Goal: Transaction & Acquisition: Purchase product/service

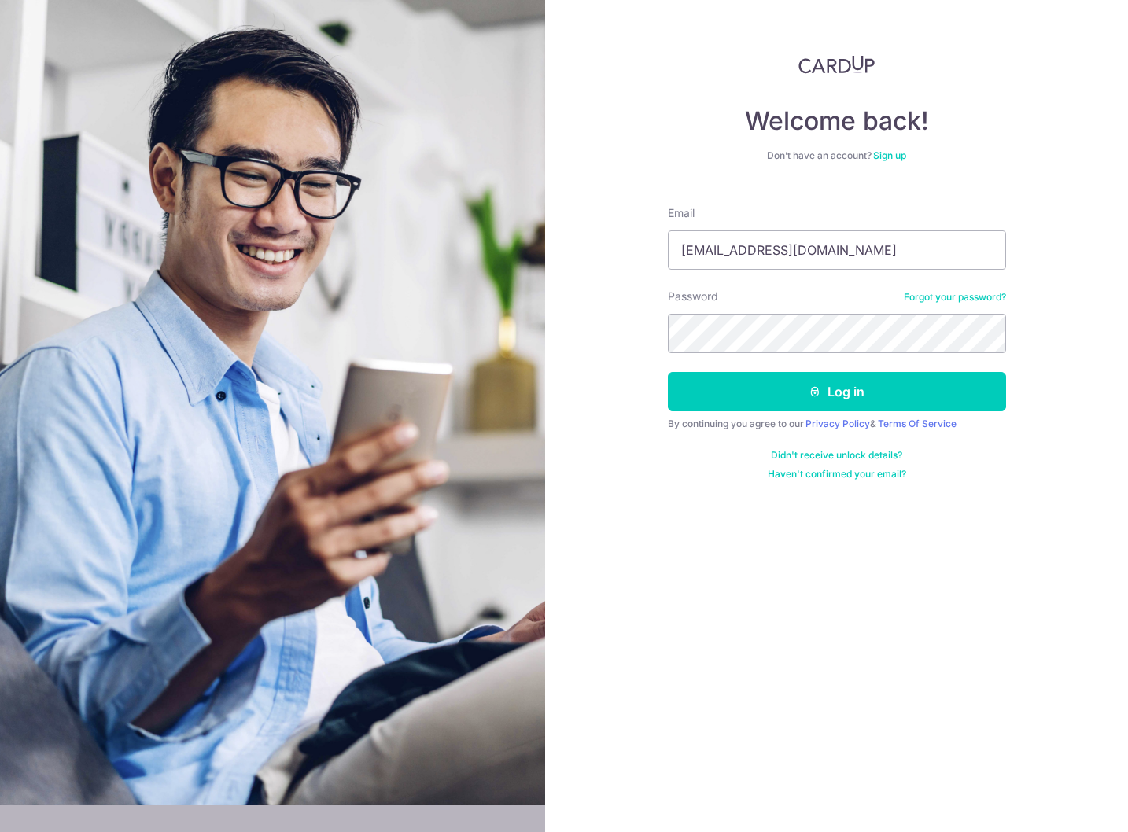
type input "[EMAIL_ADDRESS][DOMAIN_NAME]"
click at [668, 372] on button "Log in" at bounding box center [837, 391] width 338 height 39
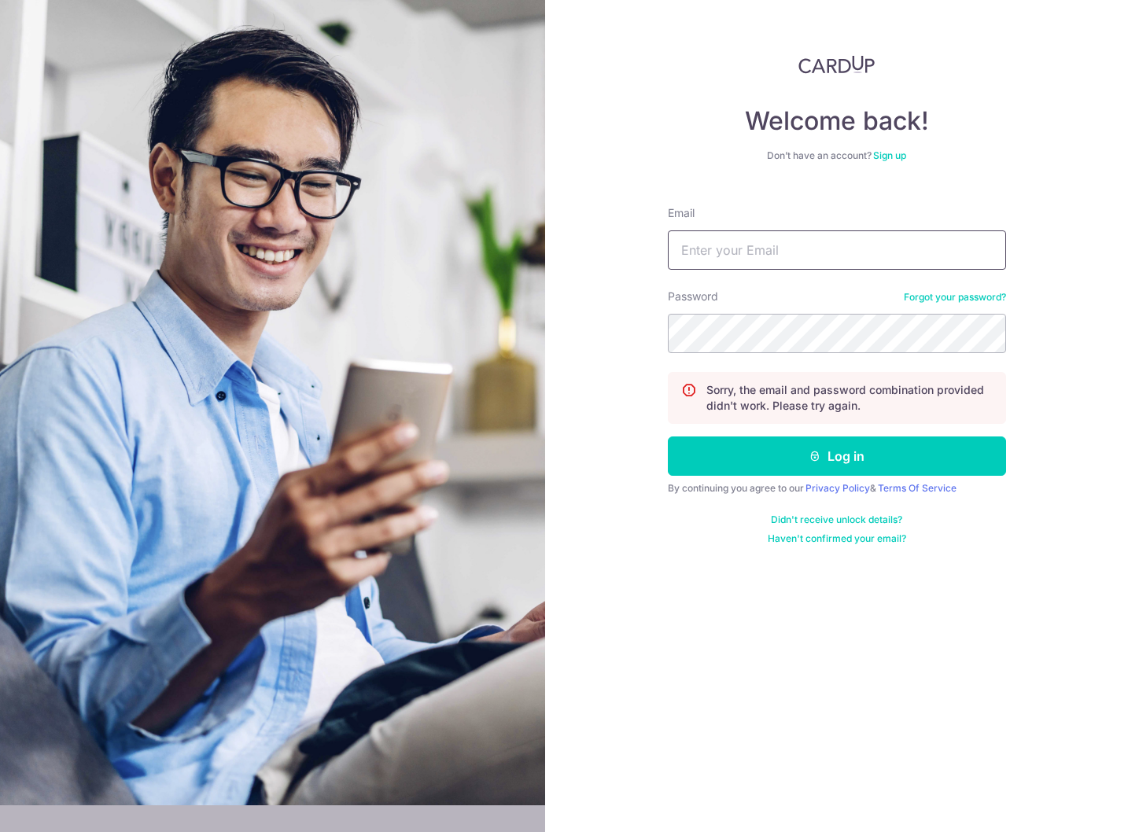
click at [791, 238] on input "Email" at bounding box center [837, 249] width 338 height 39
type input "[EMAIL_ADDRESS][DOMAIN_NAME]"
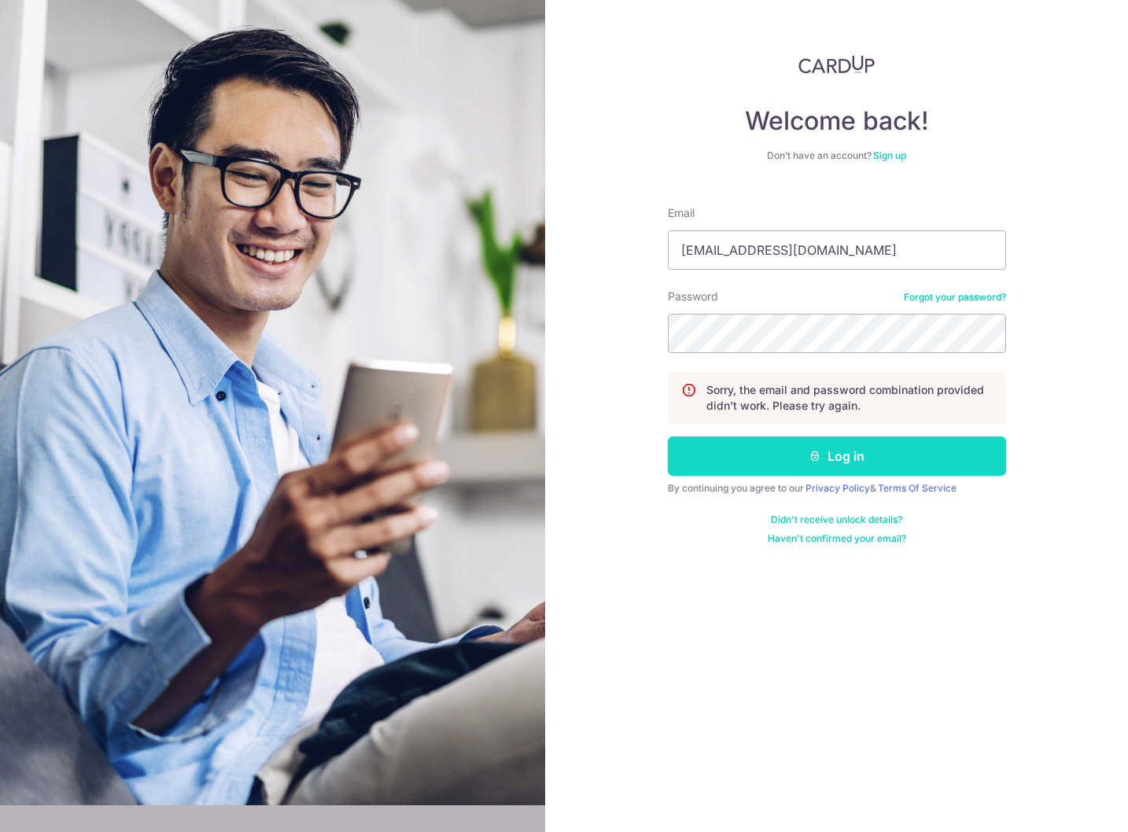
click at [818, 462] on button "Log in" at bounding box center [837, 455] width 338 height 39
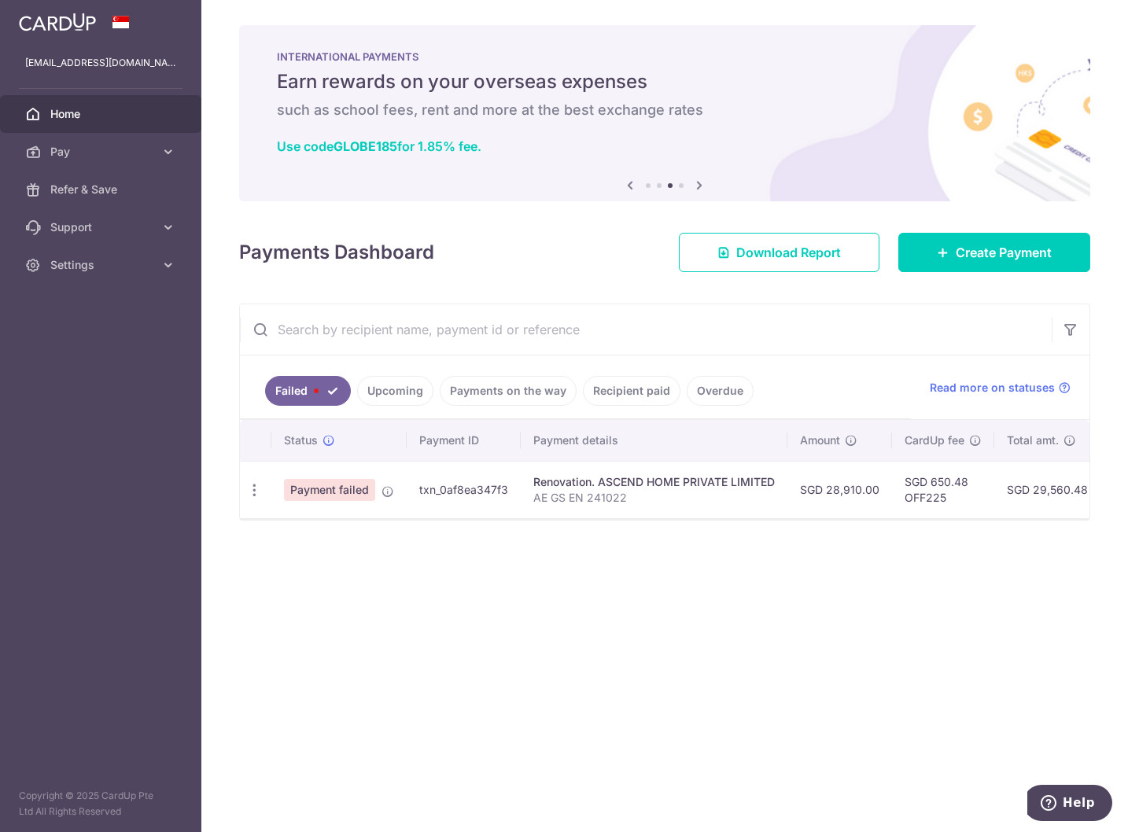
click at [748, 570] on div "× Pause Schedule Pause all future payments in this series Pause just this one p…" at bounding box center [664, 416] width 926 height 832
click at [974, 247] on span "Create Payment" at bounding box center [1003, 252] width 96 height 19
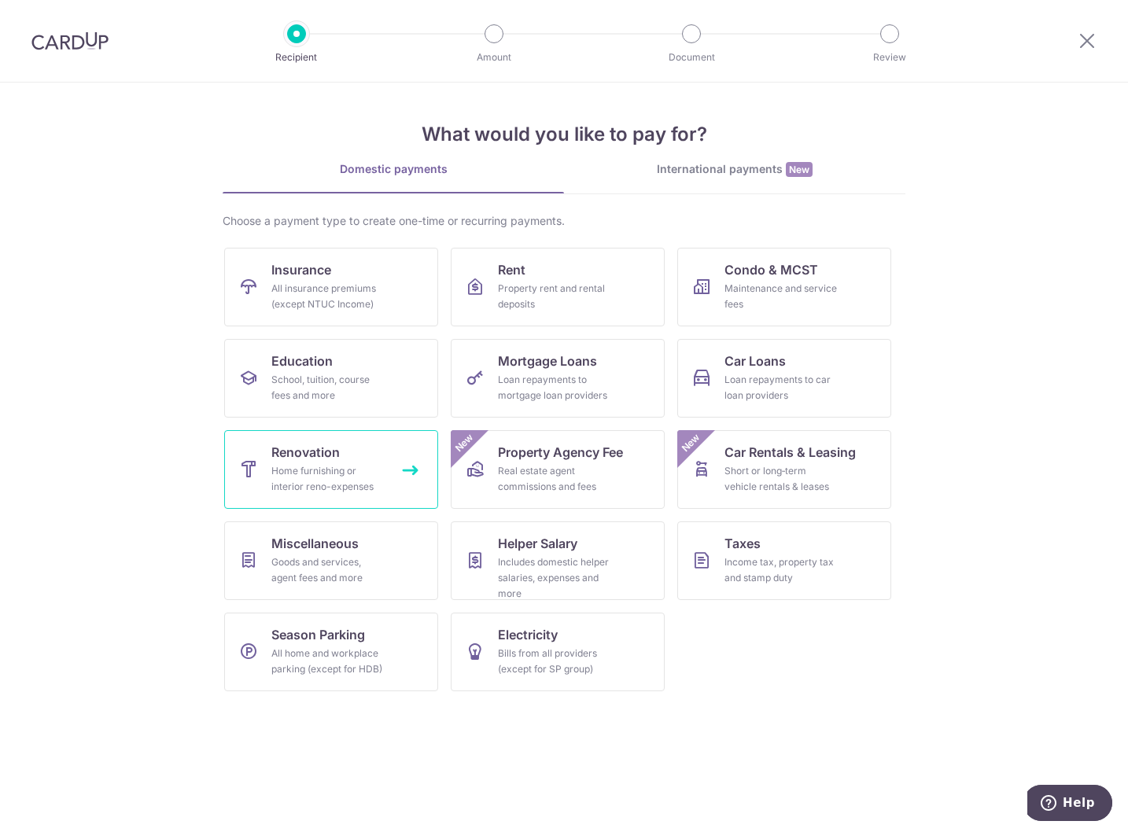
click at [360, 480] on div "Home furnishing or interior reno-expenses" at bounding box center [327, 478] width 113 height 31
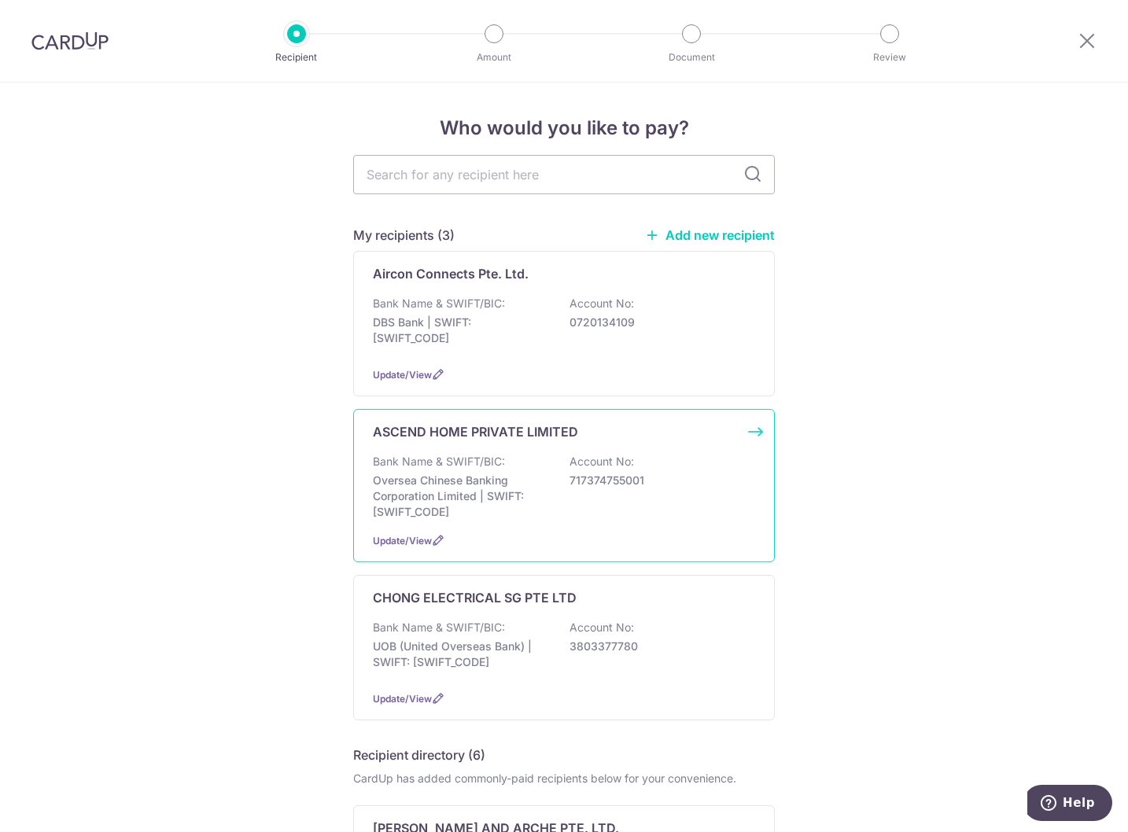
click at [507, 440] on p "ASCEND HOME PRIVATE LIMITED" at bounding box center [475, 431] width 205 height 19
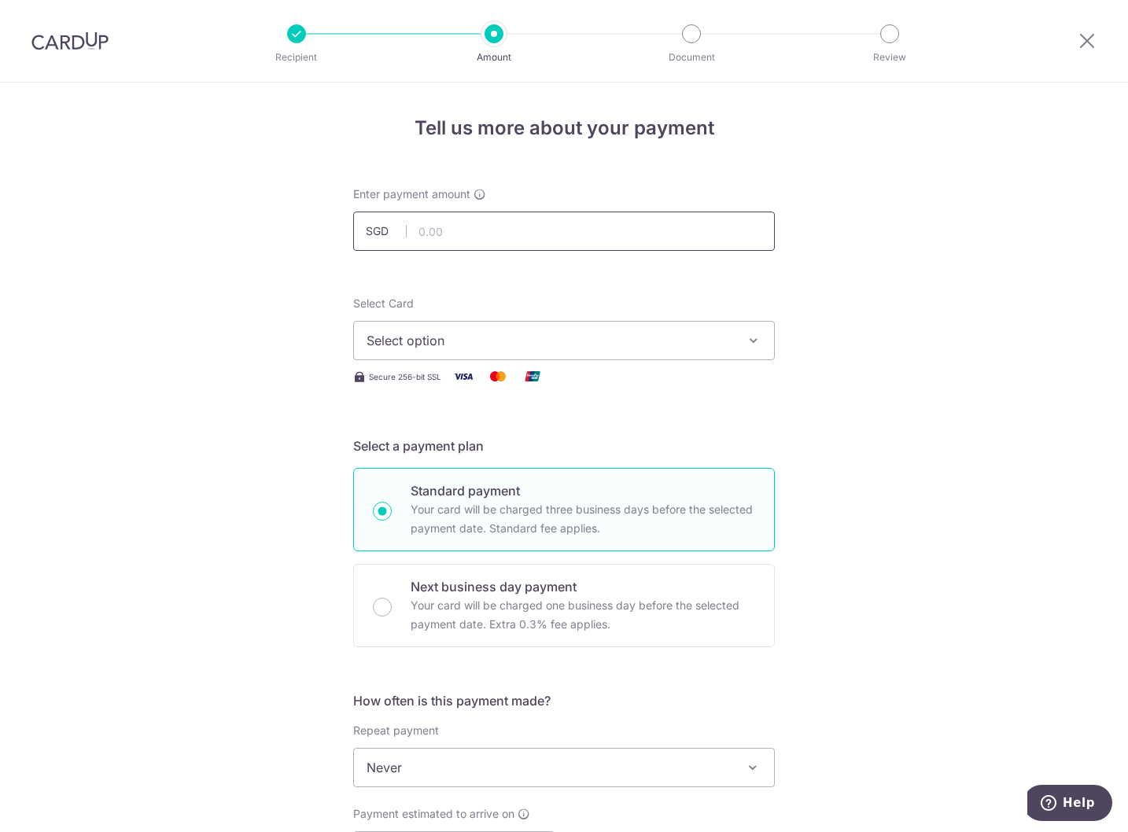
click at [528, 228] on input "text" at bounding box center [563, 231] width 421 height 39
click at [473, 214] on input "text" at bounding box center [563, 231] width 421 height 39
type input "14,455.00"
click at [501, 299] on div "Select Card Select option Add credit card Your Cards **** 5854 **** 0922" at bounding box center [563, 328] width 421 height 64
click at [522, 333] on span "Select option" at bounding box center [549, 340] width 366 height 19
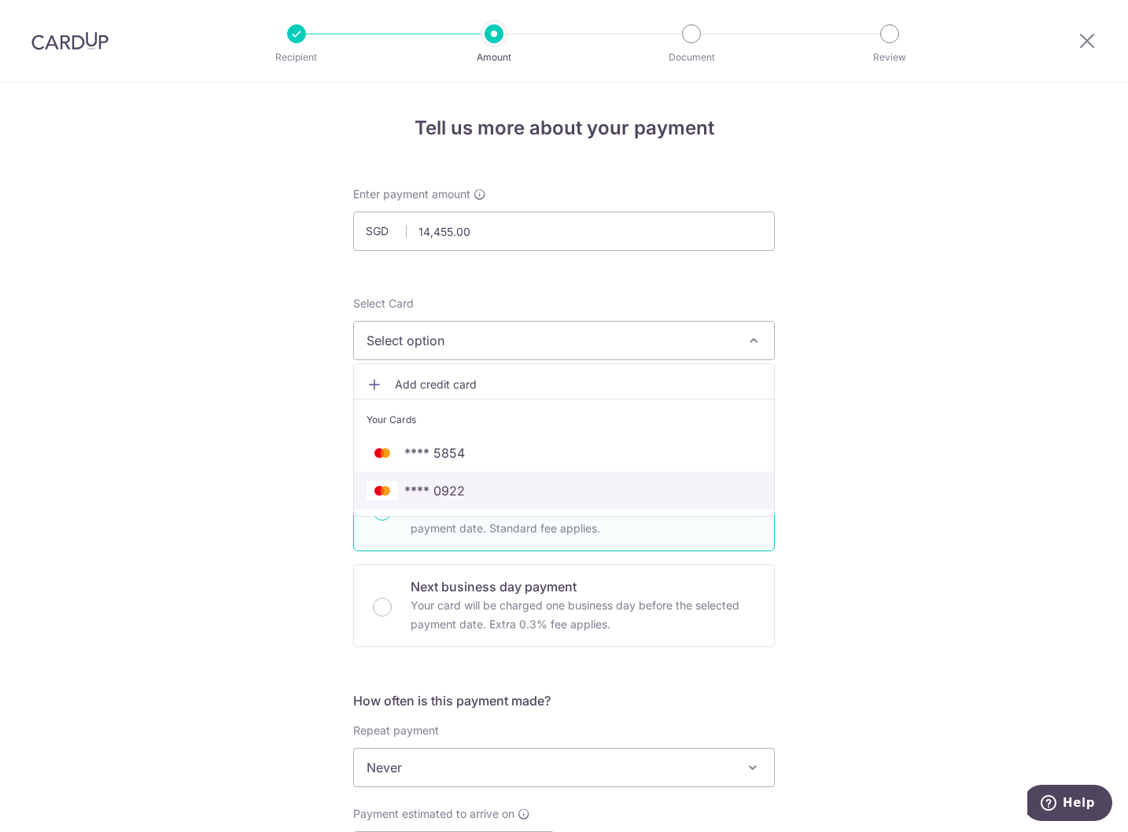
click at [475, 486] on span "**** 0922" at bounding box center [563, 490] width 395 height 19
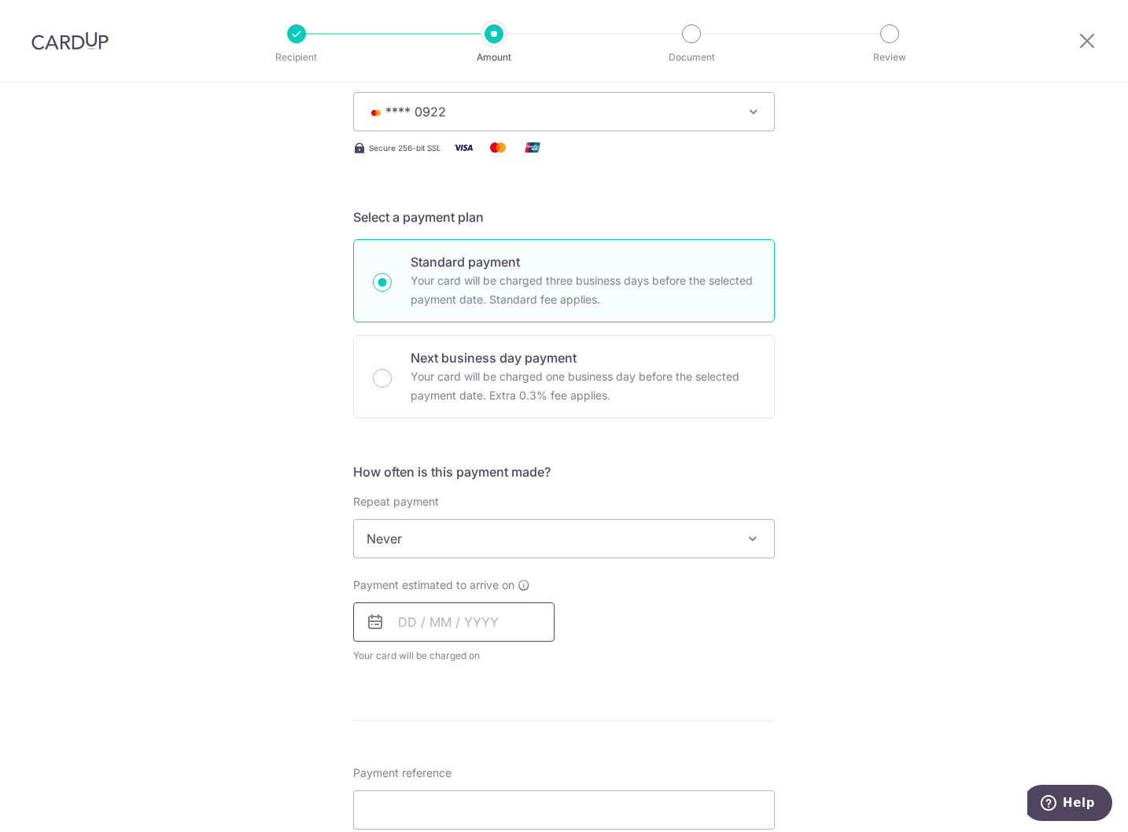
scroll to position [236, 0]
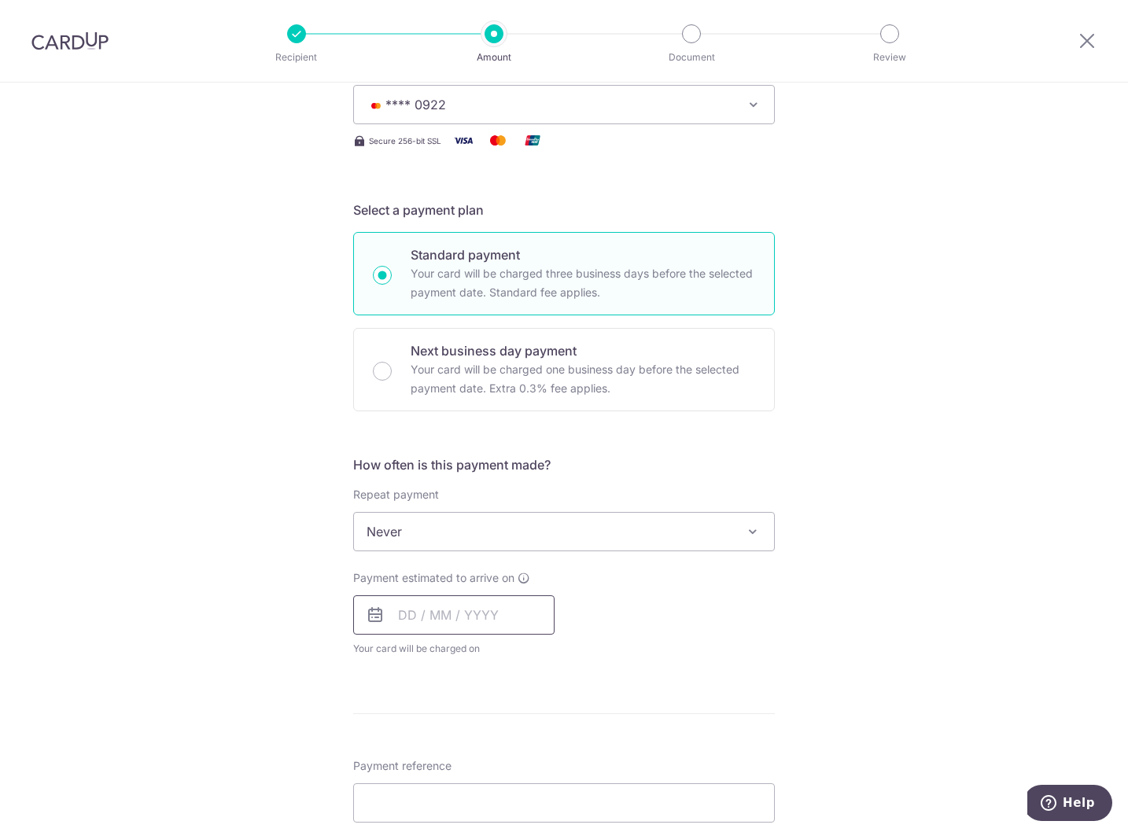
click at [447, 604] on input "text" at bounding box center [453, 614] width 201 height 39
click at [504, 779] on link "16" at bounding box center [510, 789] width 25 height 25
type input "[DATE]"
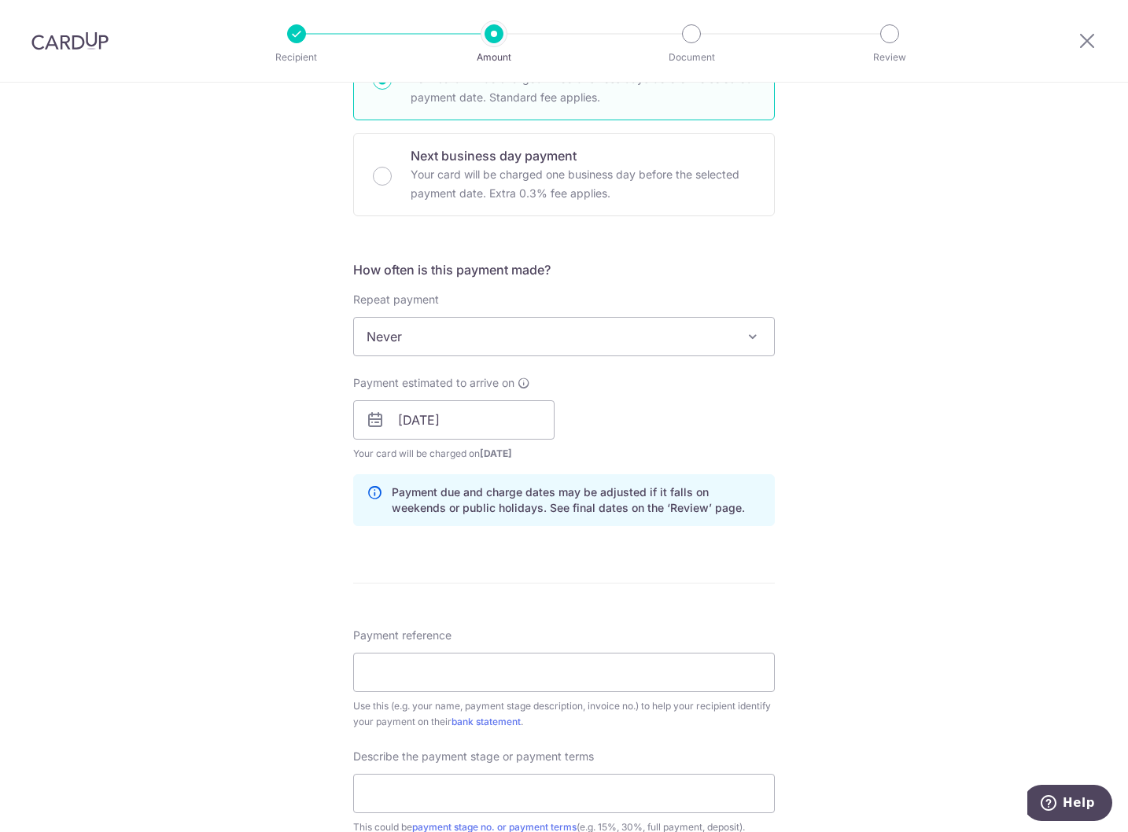
scroll to position [472, 0]
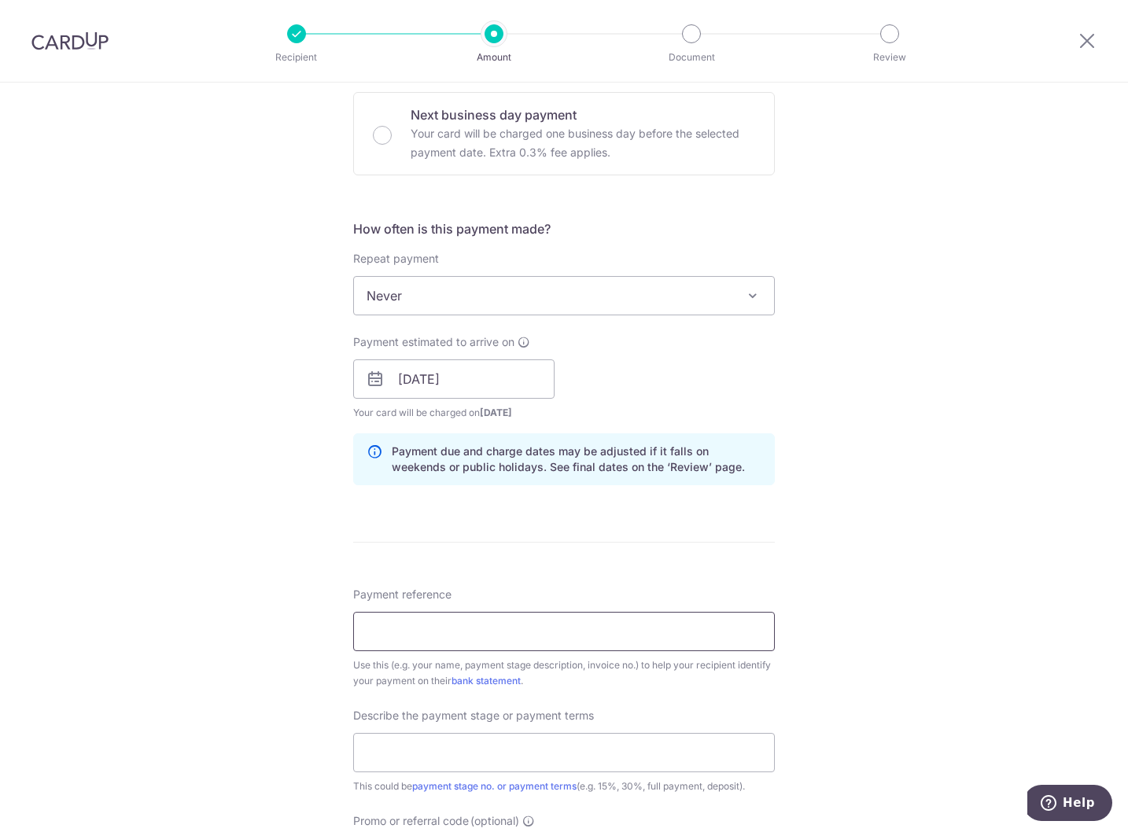
click at [495, 624] on input "Payment reference" at bounding box center [563, 631] width 421 height 39
click at [473, 626] on input "Payment reference" at bounding box center [563, 631] width 421 height 39
type input "AE GS EN 241022"
click at [458, 739] on input "text" at bounding box center [563, 752] width 421 height 39
type input "3rd Payment"
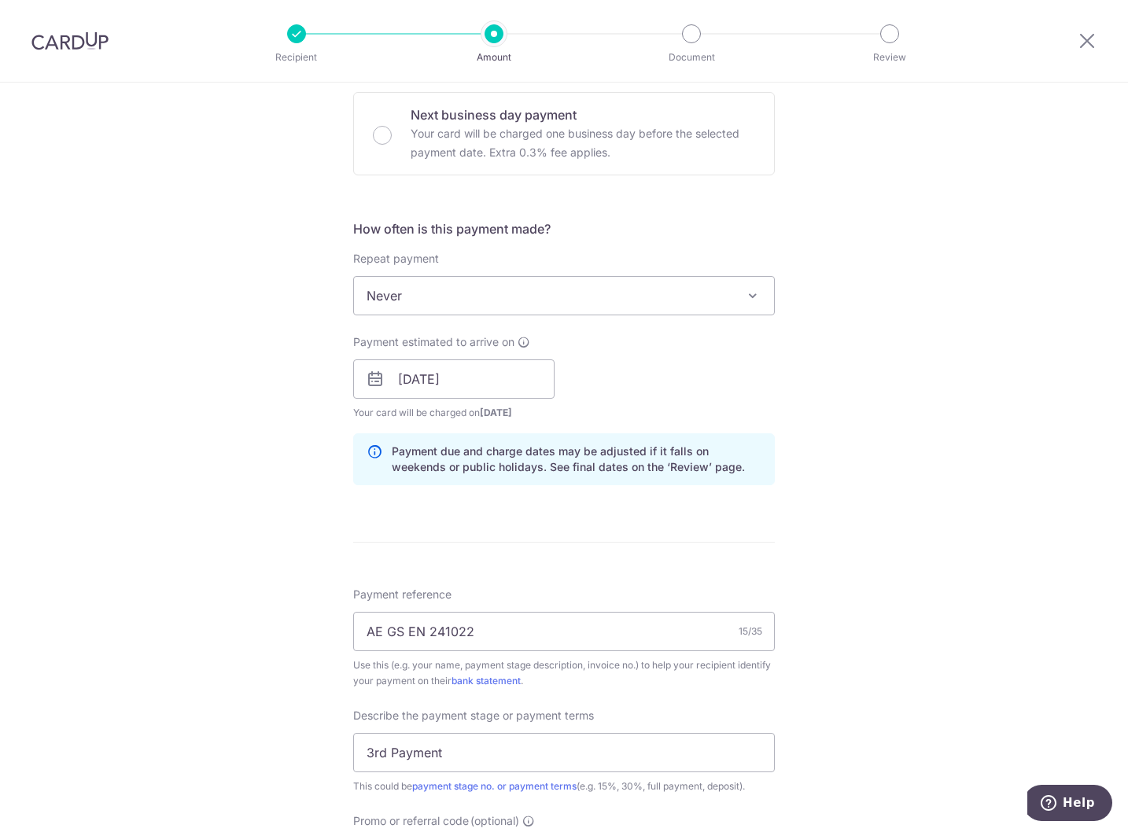
click at [722, 585] on form "Enter payment amount SGD 14,455.00 14455.00 Select Card **** 0922 Add credit ca…" at bounding box center [563, 422] width 421 height 1414
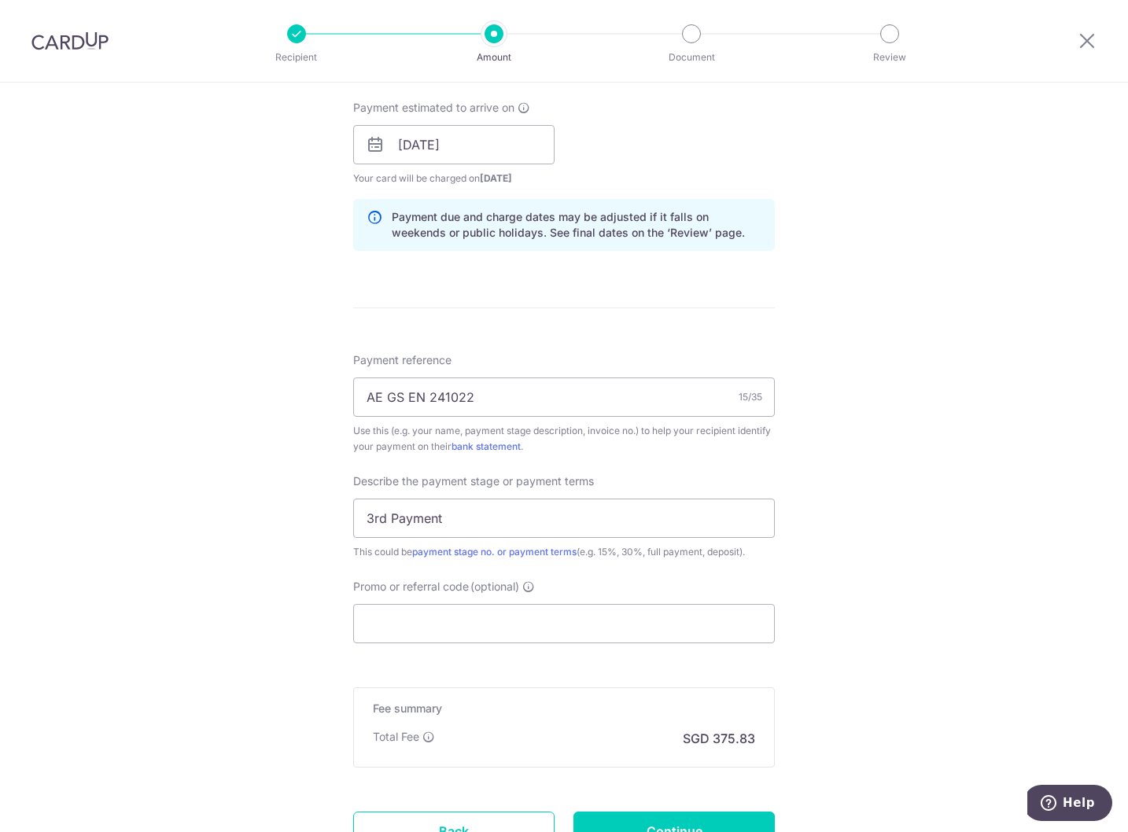
scroll to position [708, 0]
click at [529, 627] on input "Promo or referral code (optional)" at bounding box center [563, 621] width 421 height 39
click at [97, 41] on img at bounding box center [69, 40] width 77 height 19
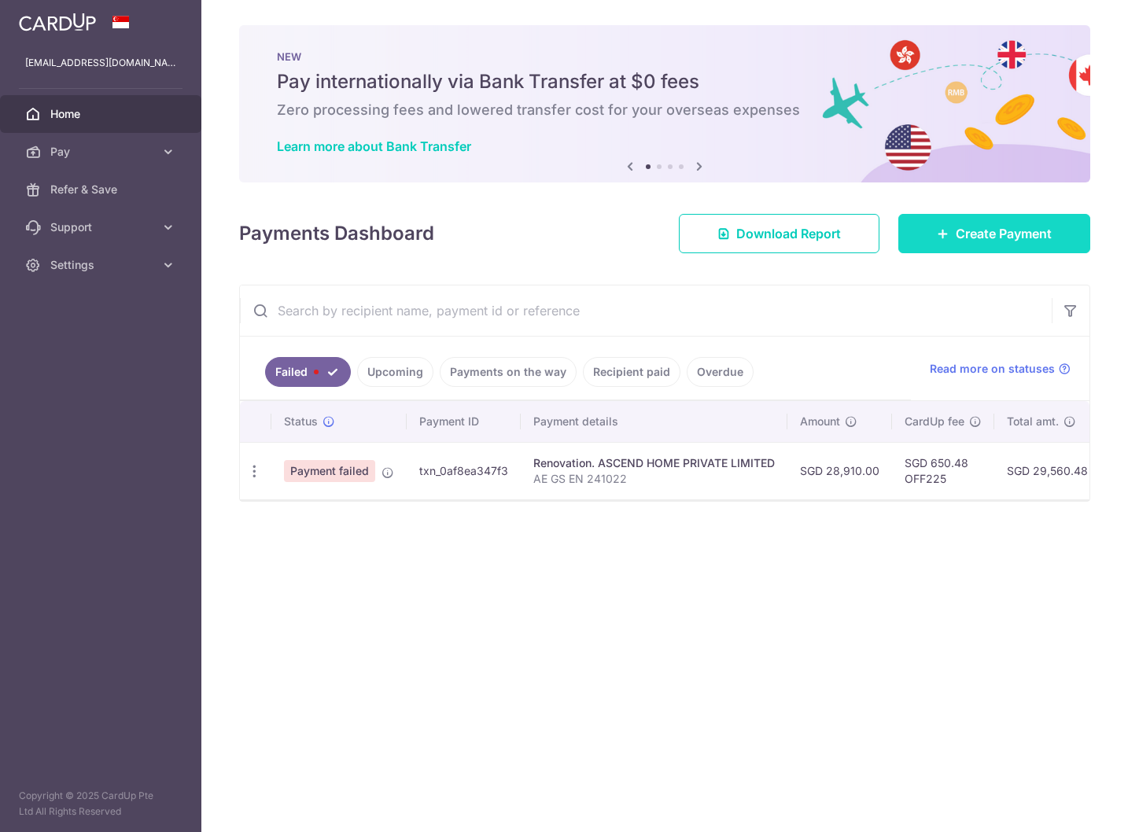
click at [918, 217] on link "Create Payment" at bounding box center [994, 233] width 192 height 39
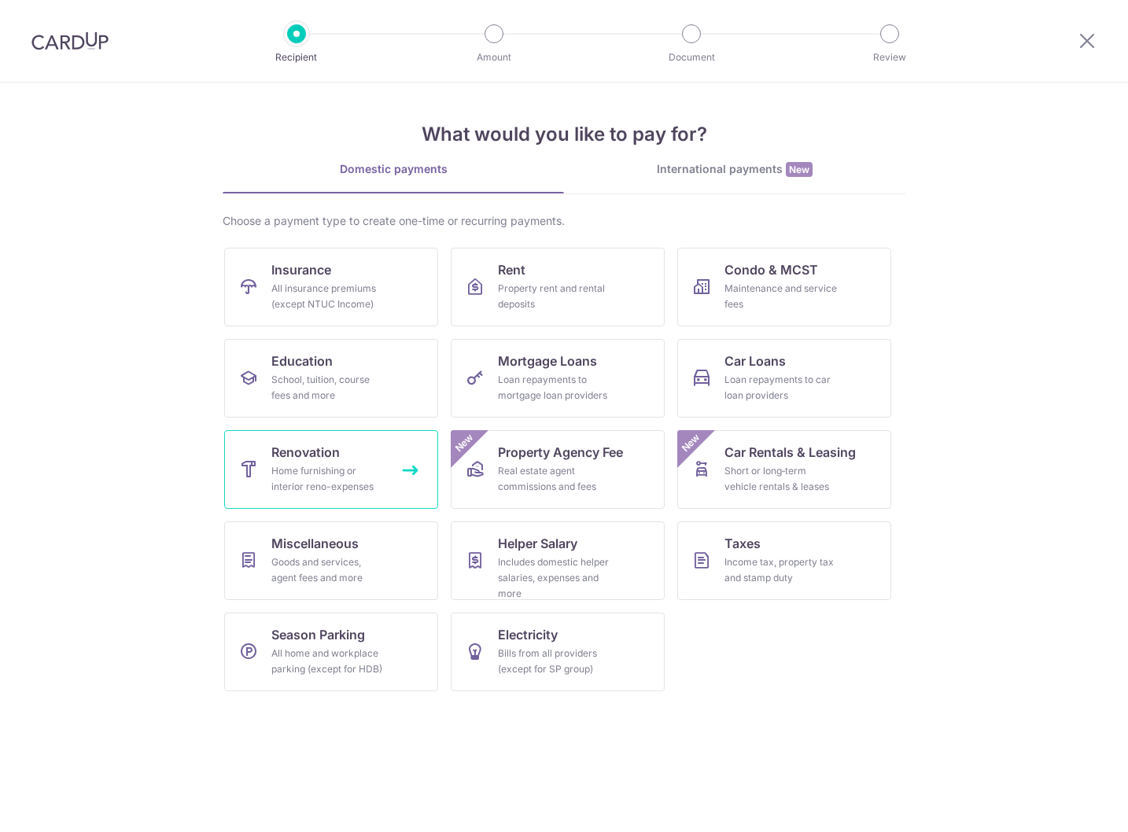
click at [324, 479] on div "Home furnishing or interior reno-expenses" at bounding box center [327, 478] width 113 height 31
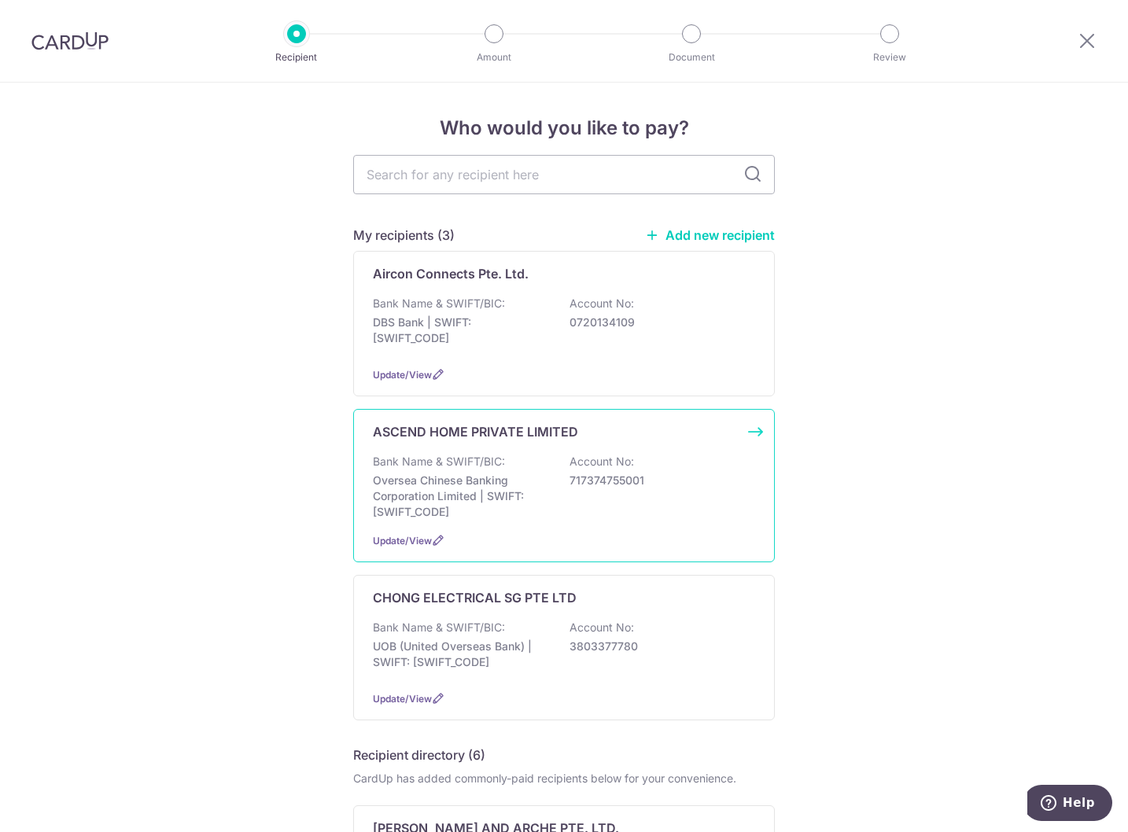
click at [436, 470] on div "Bank Name & SWIFT/BIC: Oversea Chinese Banking Corporation Limited | SWIFT: [SW…" at bounding box center [564, 487] width 382 height 66
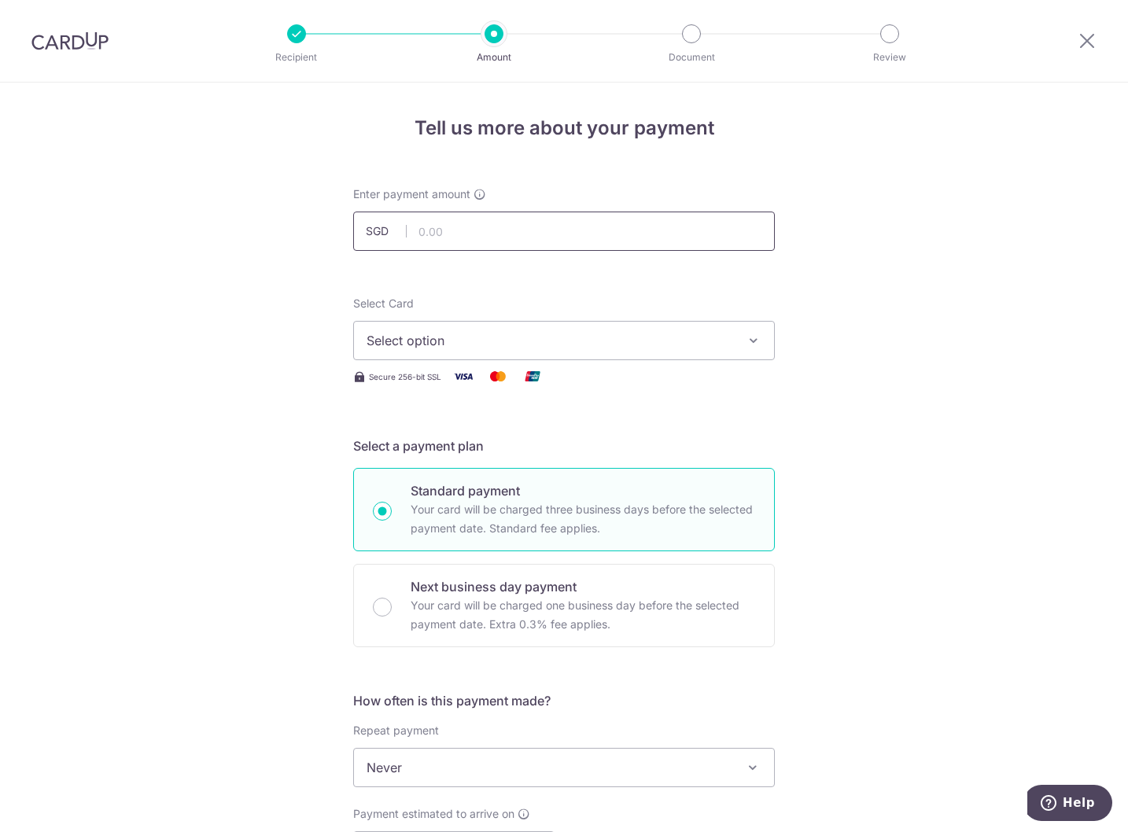
drag, startPoint x: 0, startPoint y: 0, endPoint x: 456, endPoint y: 243, distance: 516.7
click at [456, 243] on input "text" at bounding box center [563, 231] width 421 height 39
type input "14,455.00"
click at [432, 341] on span "Select option" at bounding box center [549, 340] width 366 height 19
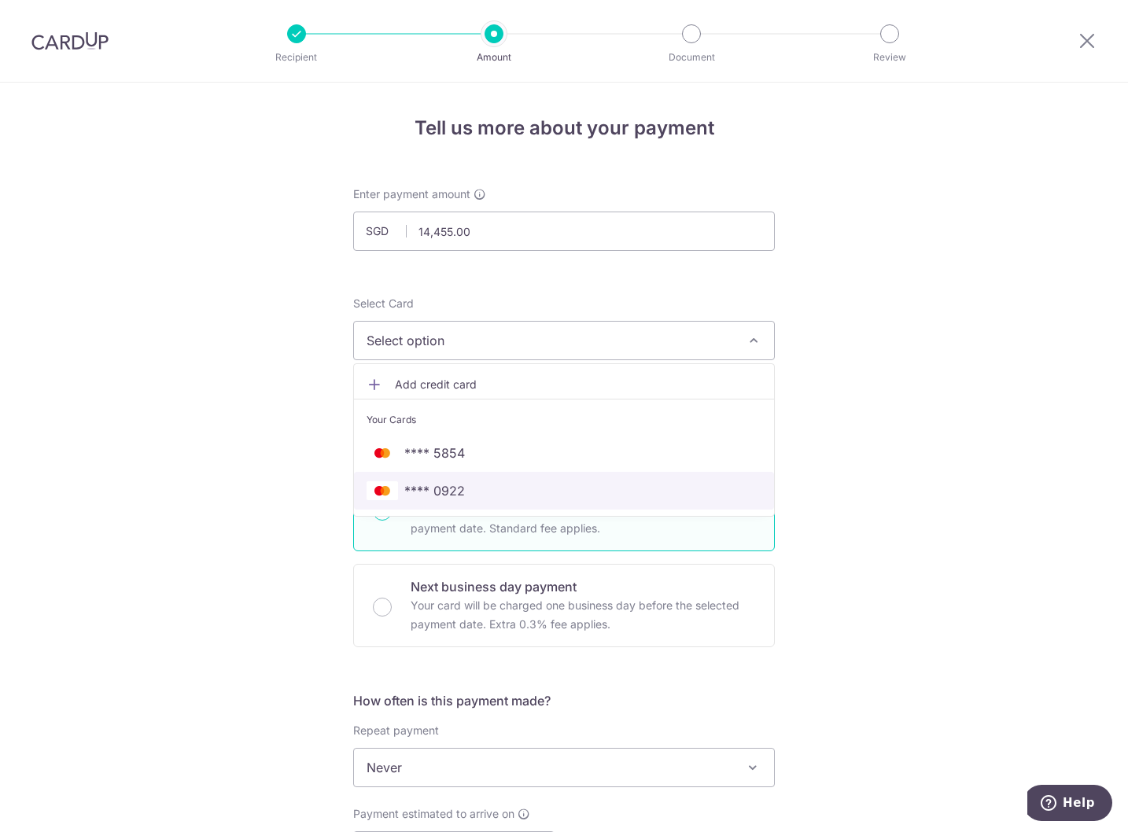
click at [423, 484] on span "**** 0922" at bounding box center [434, 490] width 61 height 19
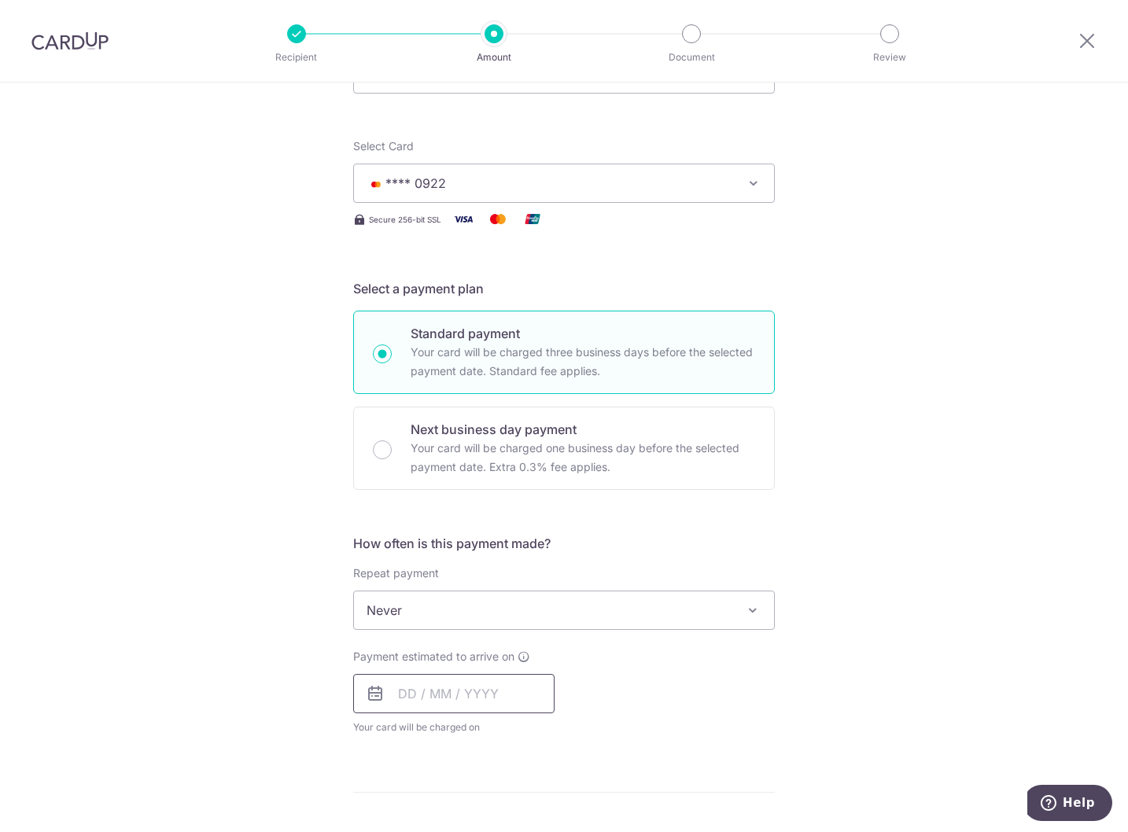
scroll to position [236, 0]
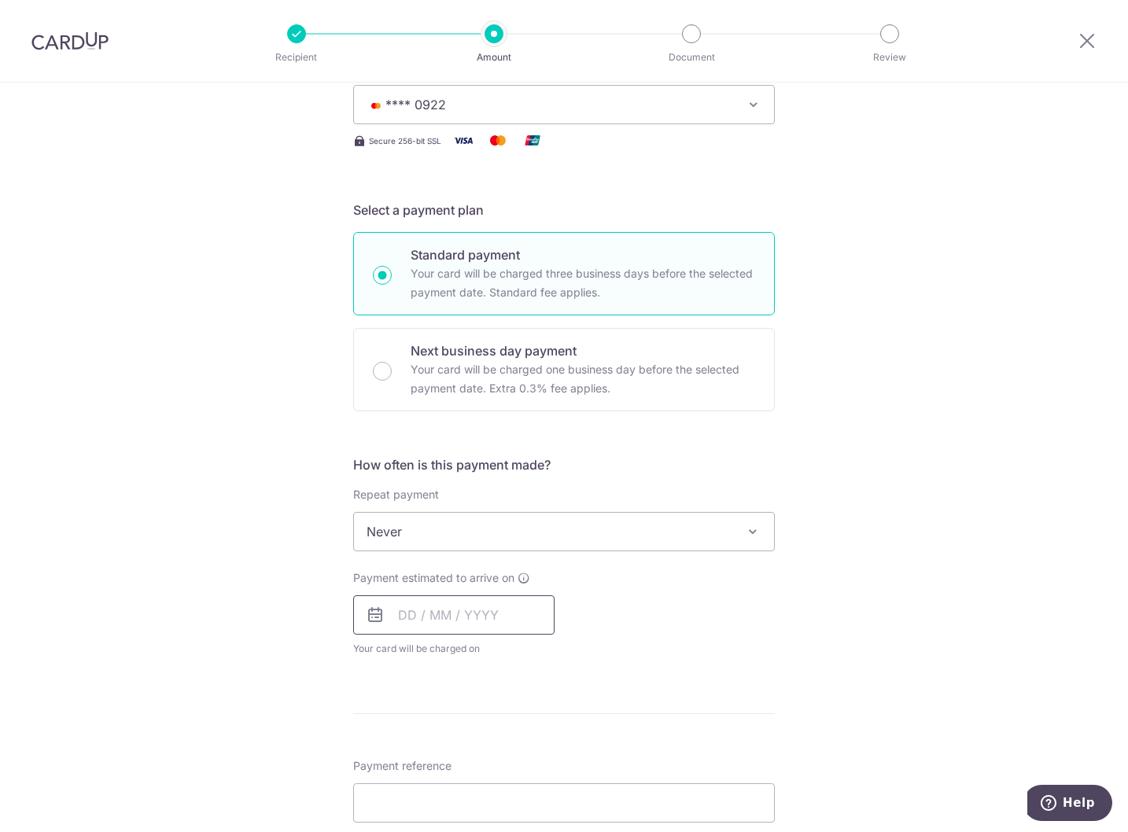
click at [429, 610] on input "text" at bounding box center [453, 614] width 201 height 39
click at [504, 778] on link "16" at bounding box center [510, 789] width 25 height 25
click at [0, 0] on div "Payment due and charge dates may be adjusted if it falls on weekends or public …" at bounding box center [0, 0] width 0 height 0
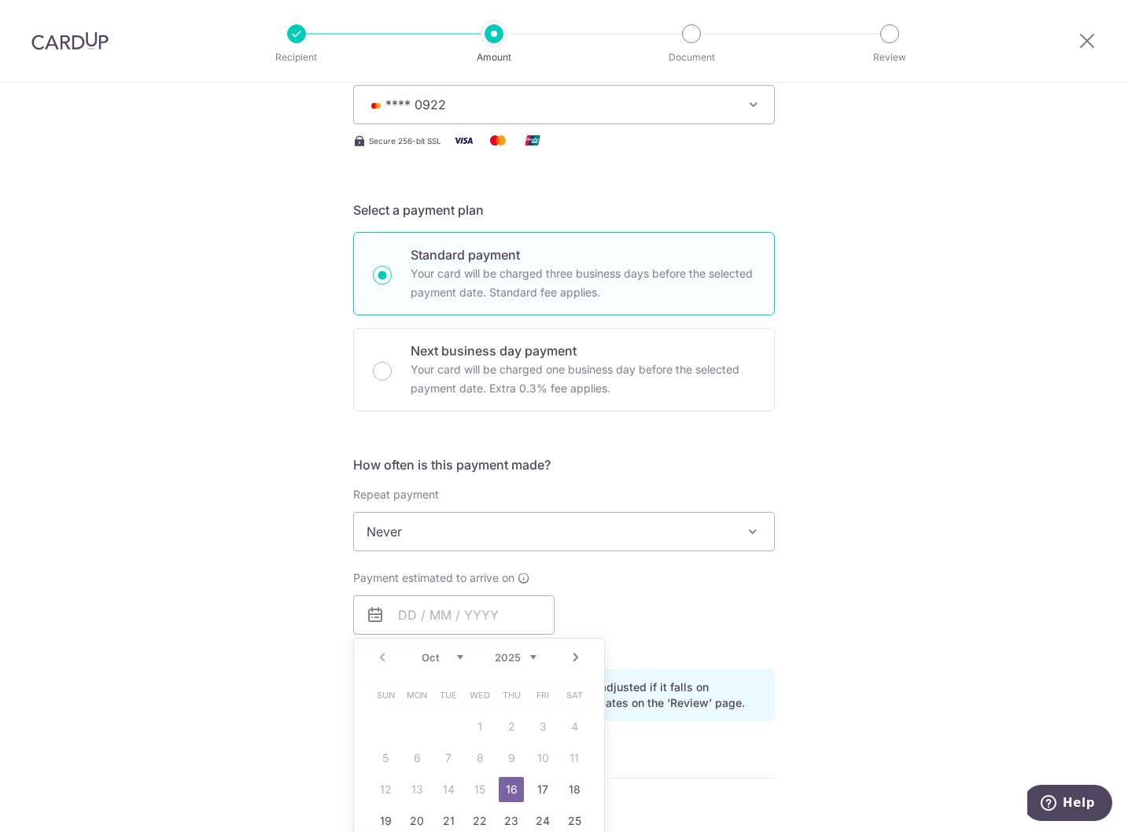
type input "[DATE]"
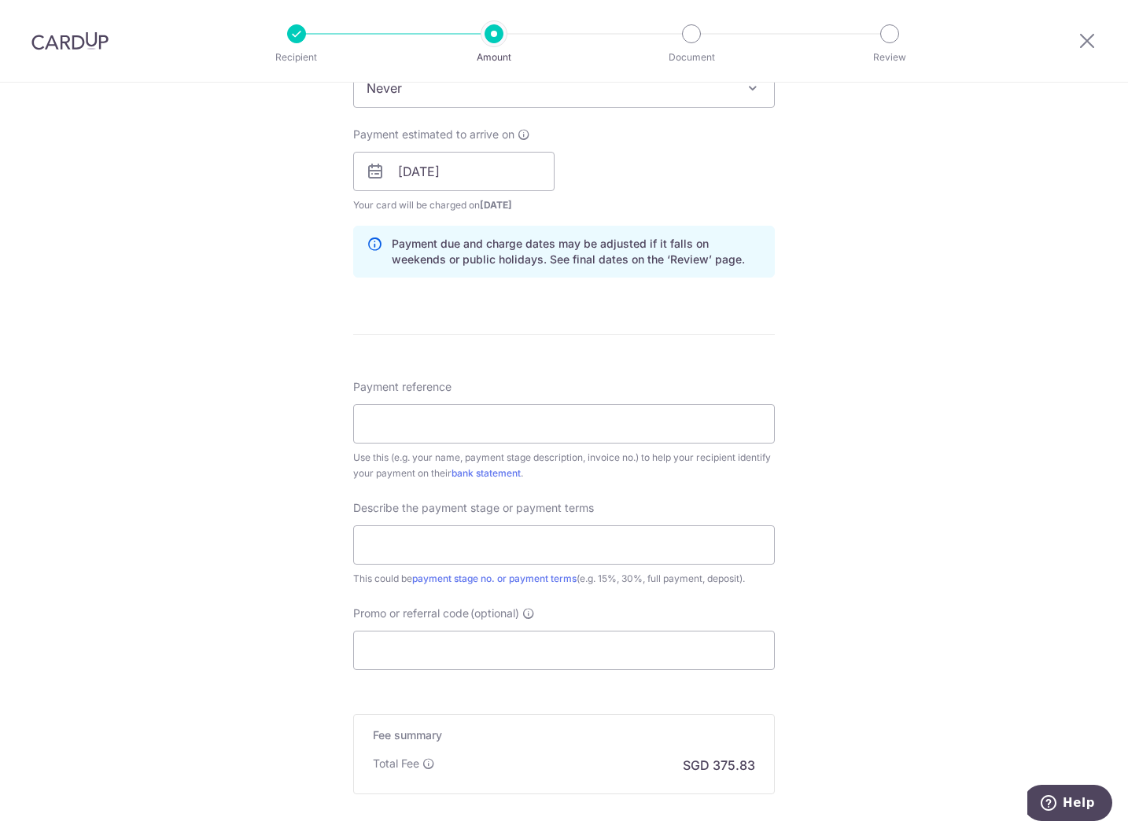
scroll to position [543, 0]
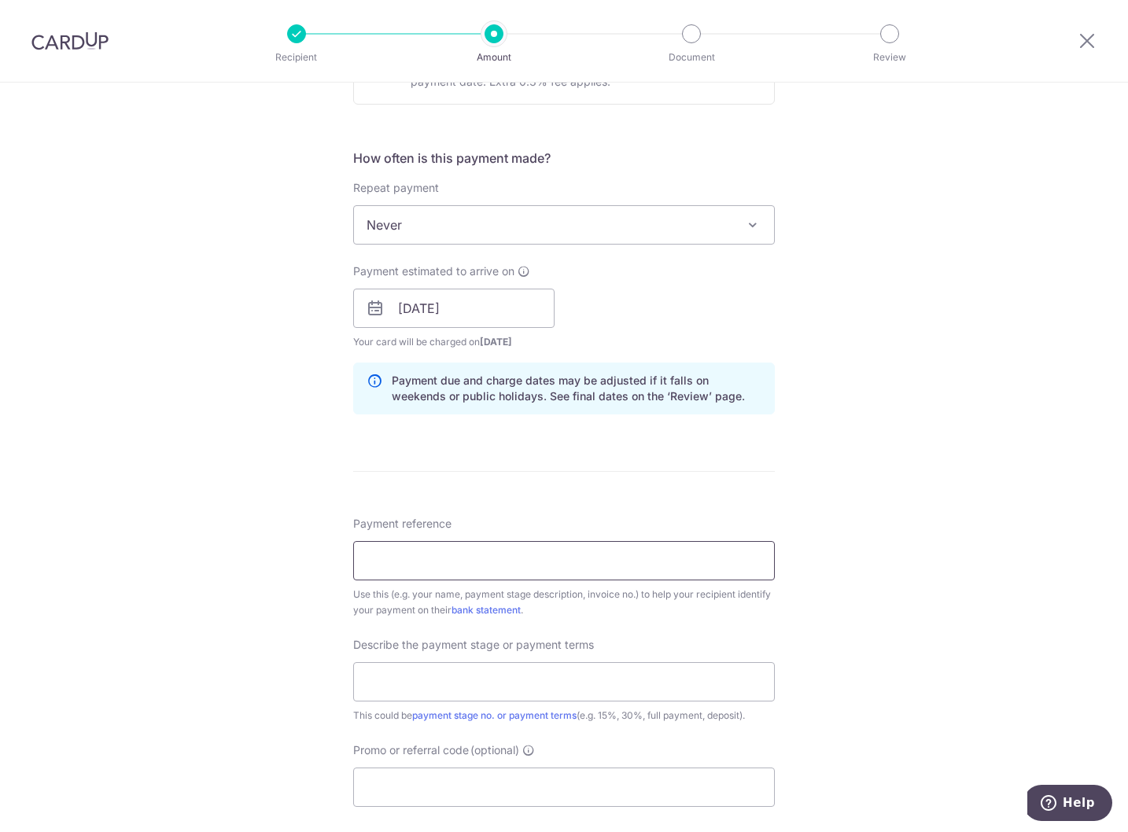
click at [438, 556] on input "Payment reference" at bounding box center [563, 560] width 421 height 39
type input "AE GS EN 241022"
click at [429, 672] on input "text" at bounding box center [563, 681] width 421 height 39
type input "3rd Payment"
click at [417, 786] on input "Promo or referral code (optional)" at bounding box center [563, 786] width 421 height 39
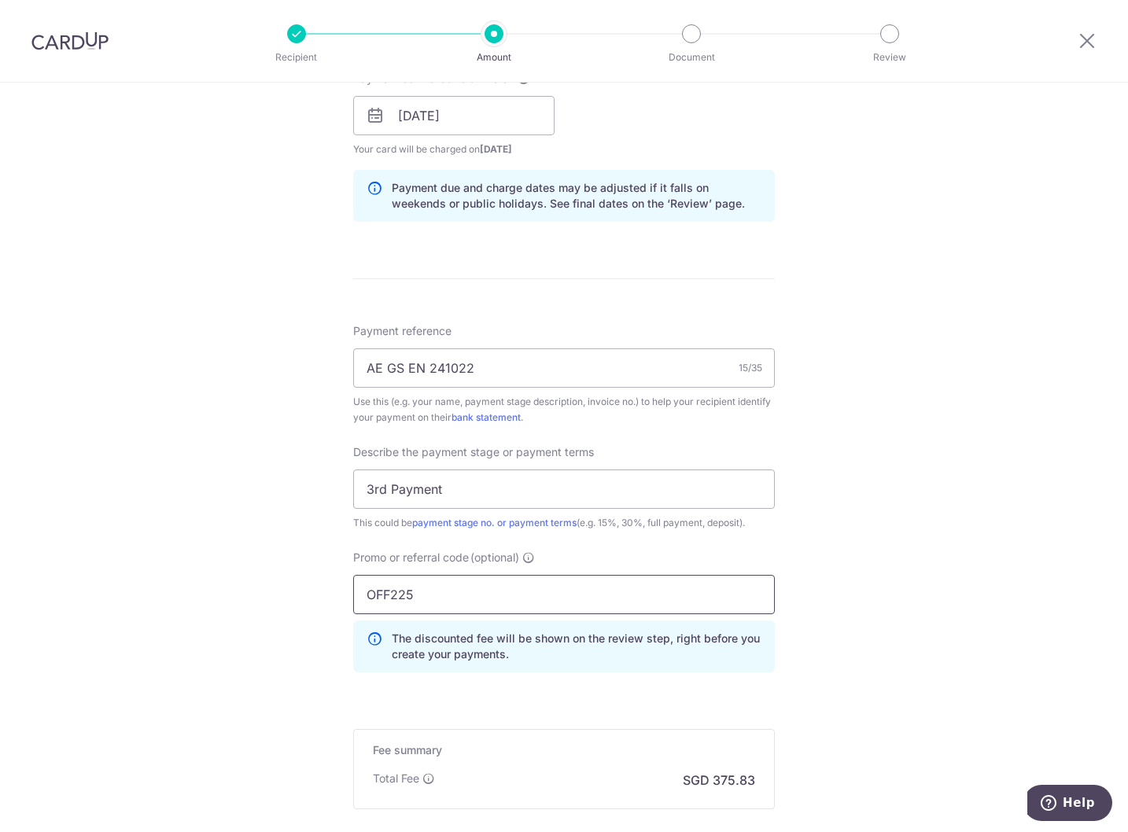
scroll to position [914, 0]
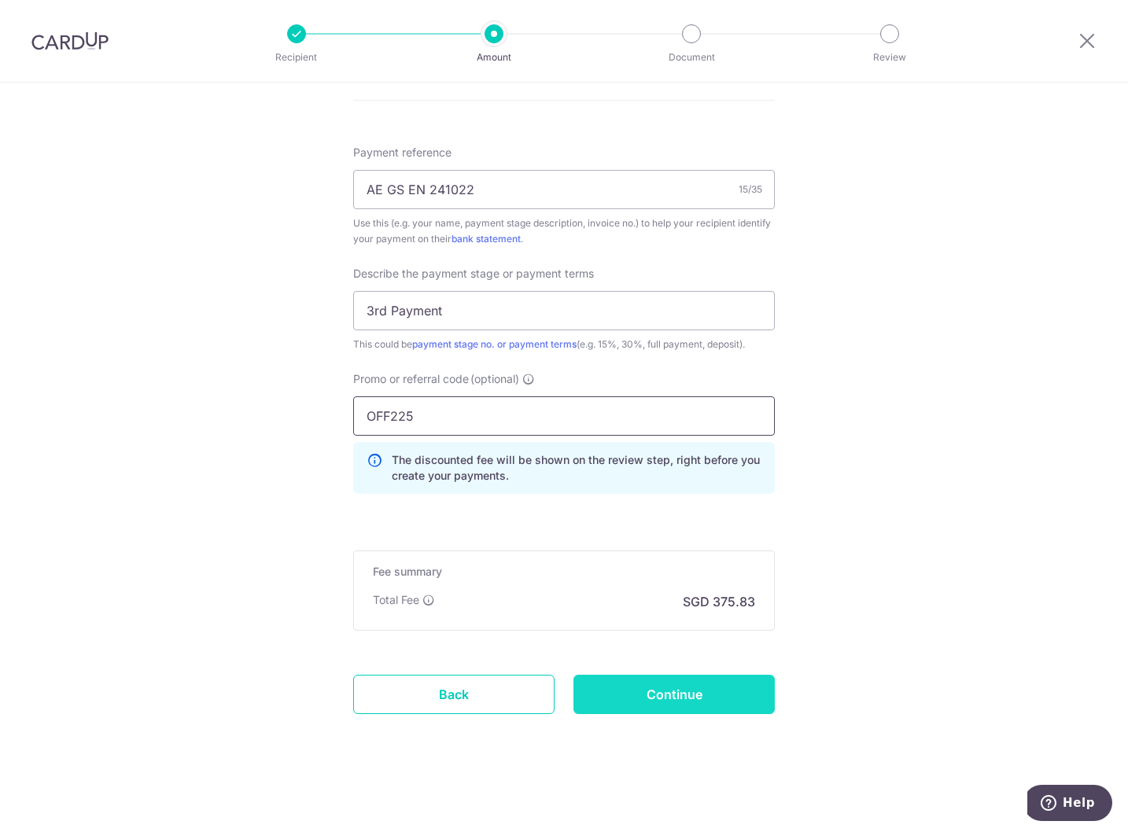
type input "OFF225"
click at [683, 693] on input "Continue" at bounding box center [673, 694] width 201 height 39
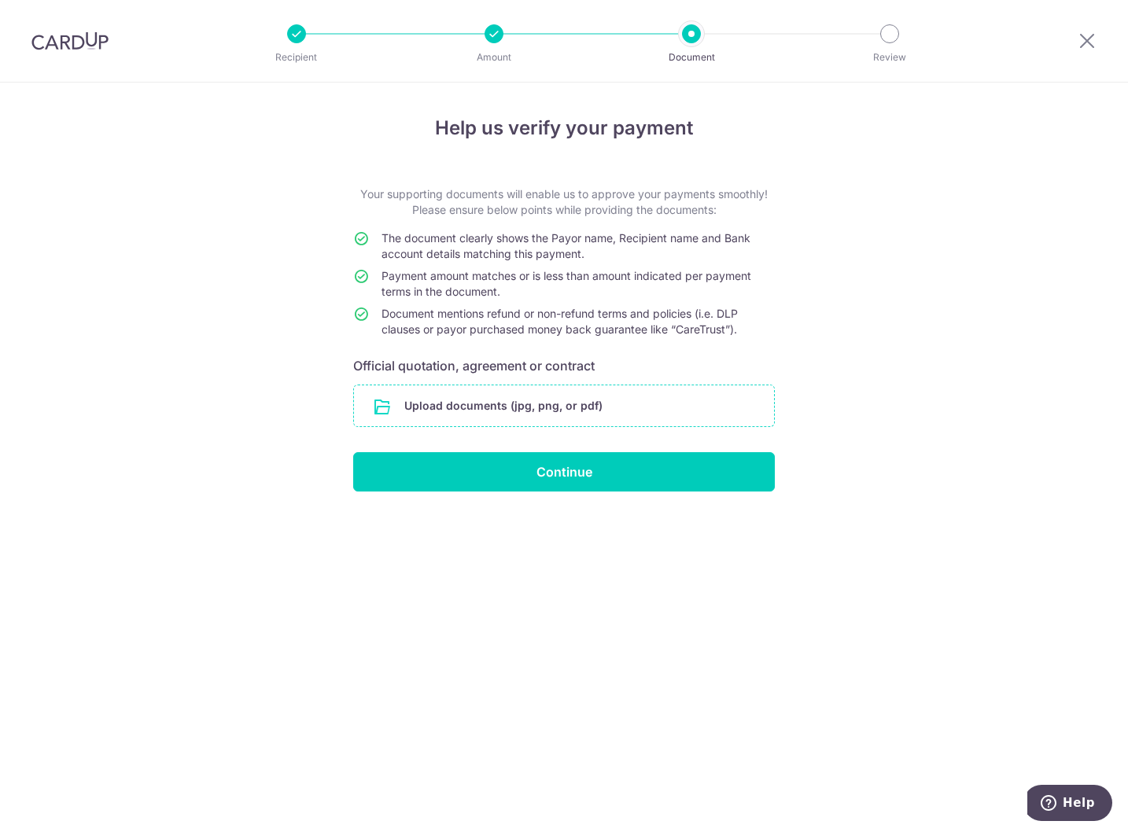
click at [519, 405] on input "file" at bounding box center [564, 405] width 420 height 41
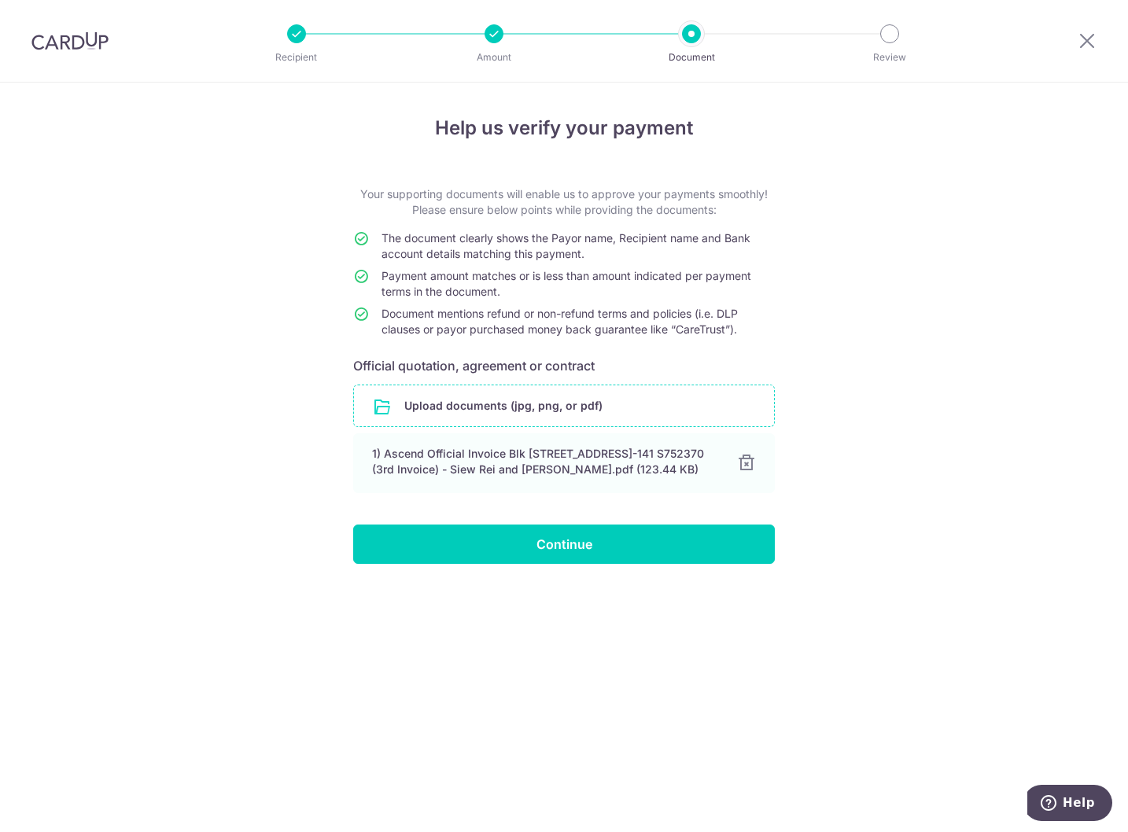
click at [577, 604] on div "Help us verify your payment Your supporting documents will enable us to approve…" at bounding box center [564, 457] width 1128 height 749
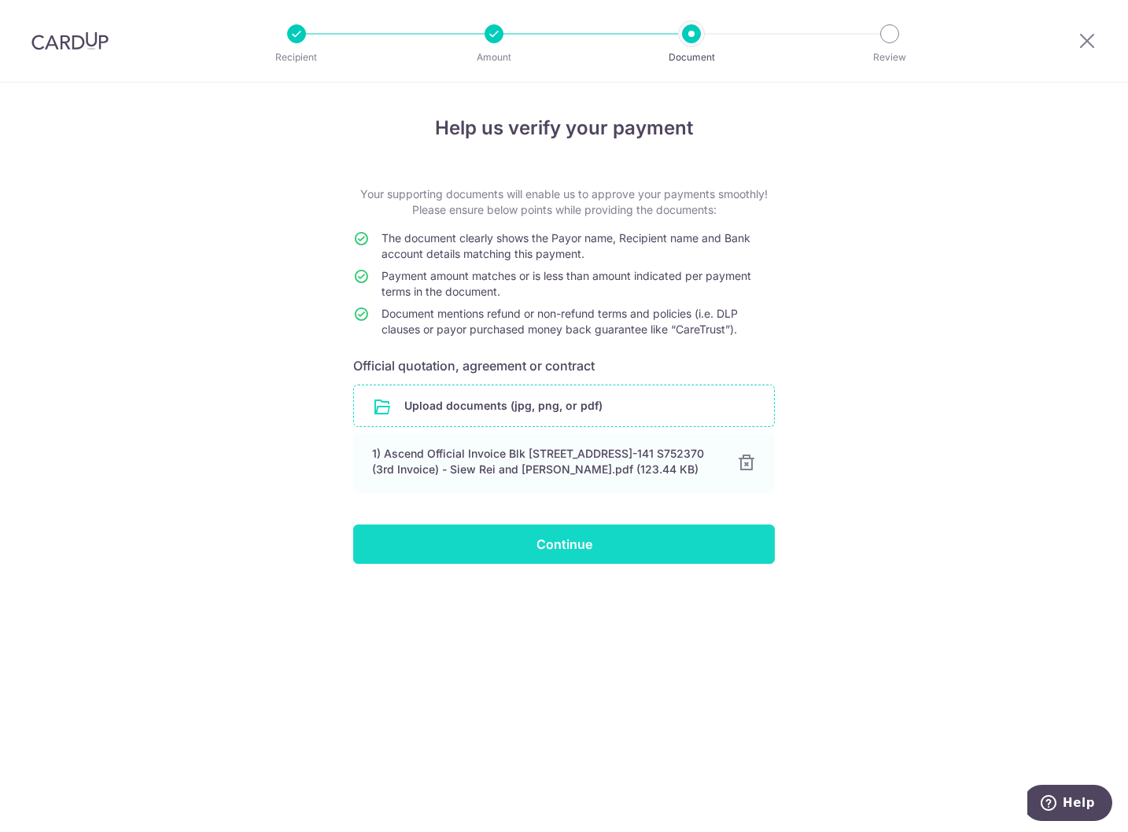
click at [616, 550] on input "Continue" at bounding box center [563, 543] width 421 height 39
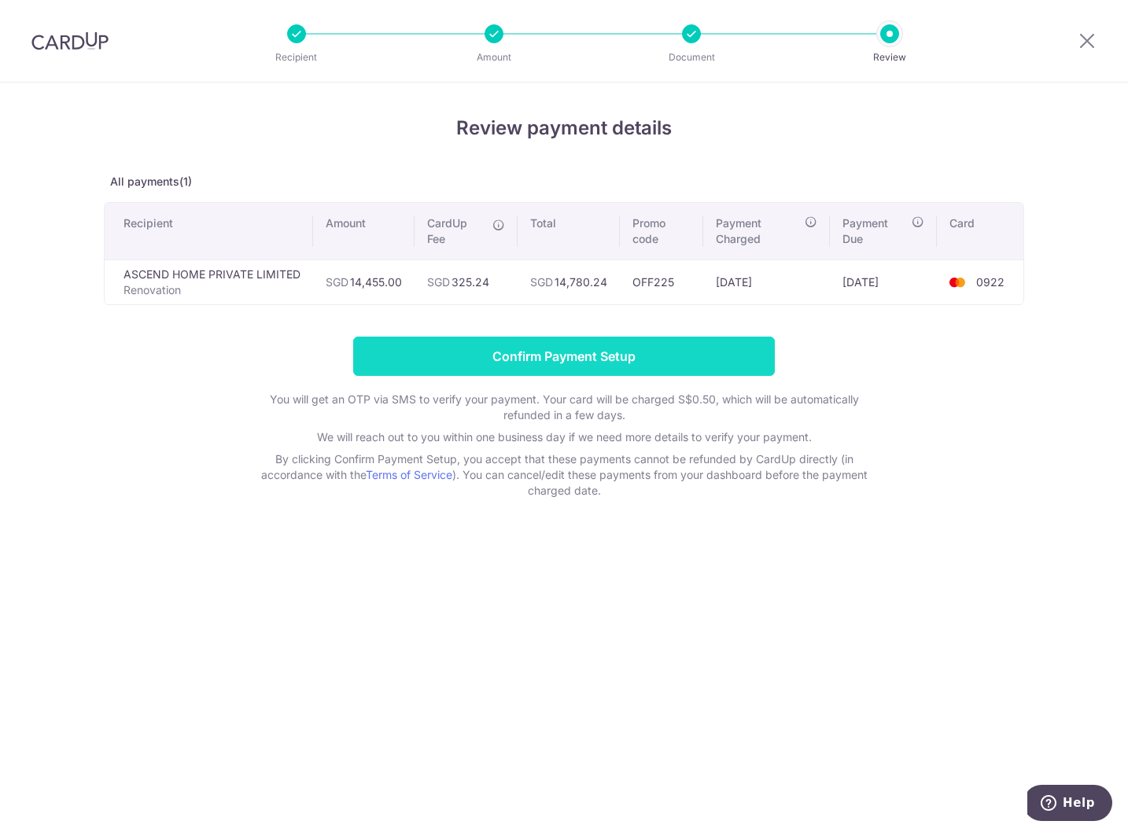
click at [596, 348] on input "Confirm Payment Setup" at bounding box center [563, 356] width 421 height 39
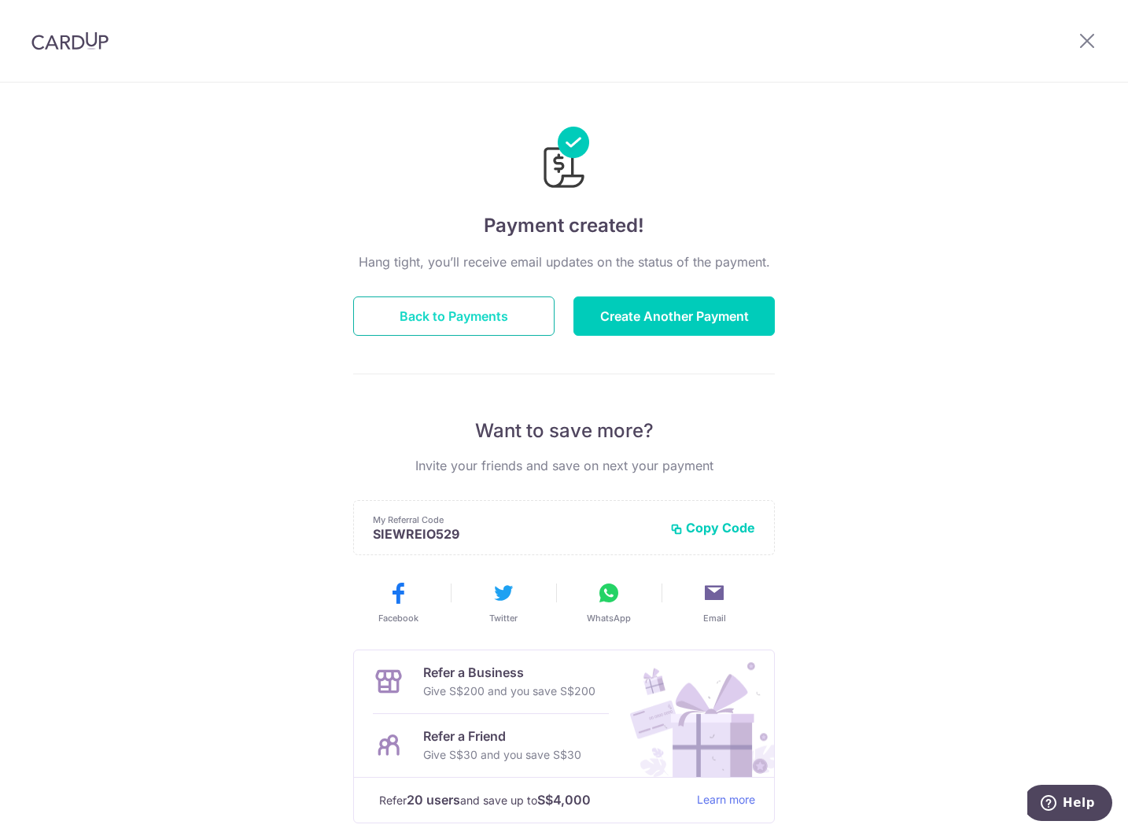
click at [430, 308] on button "Back to Payments" at bounding box center [453, 315] width 201 height 39
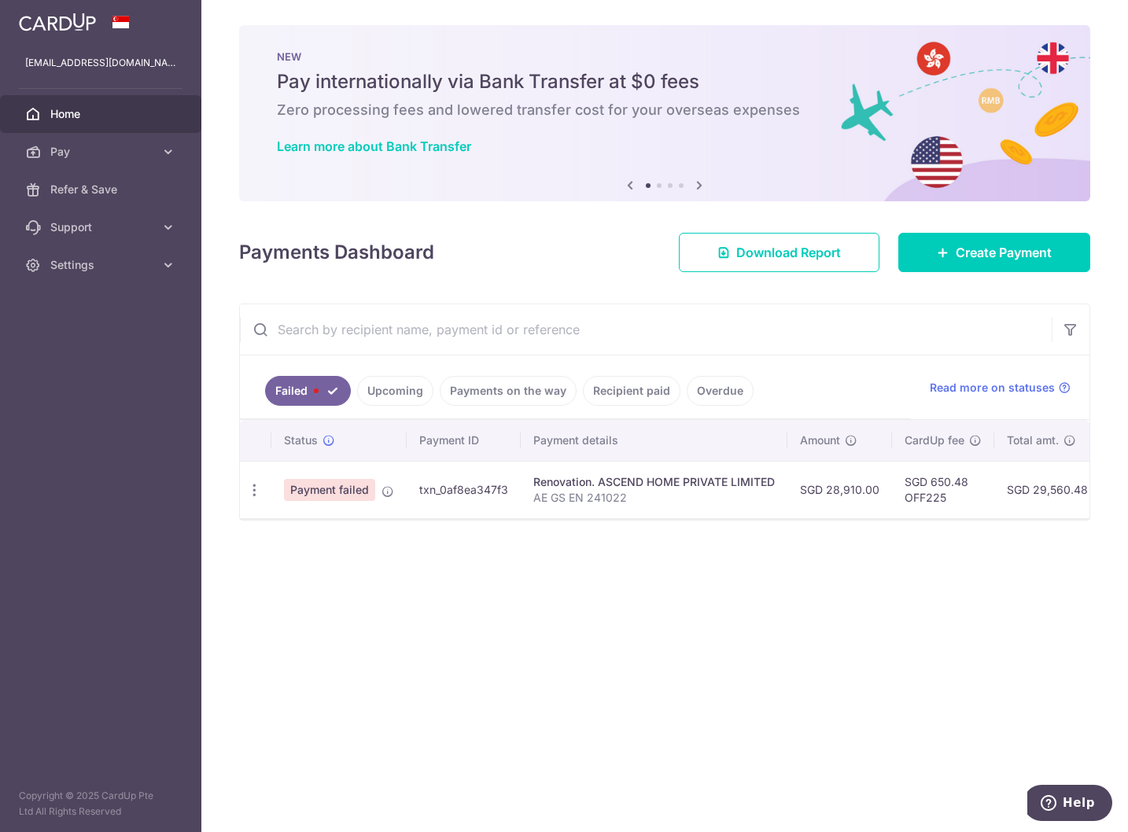
click at [491, 395] on link "Payments on the way" at bounding box center [508, 391] width 137 height 30
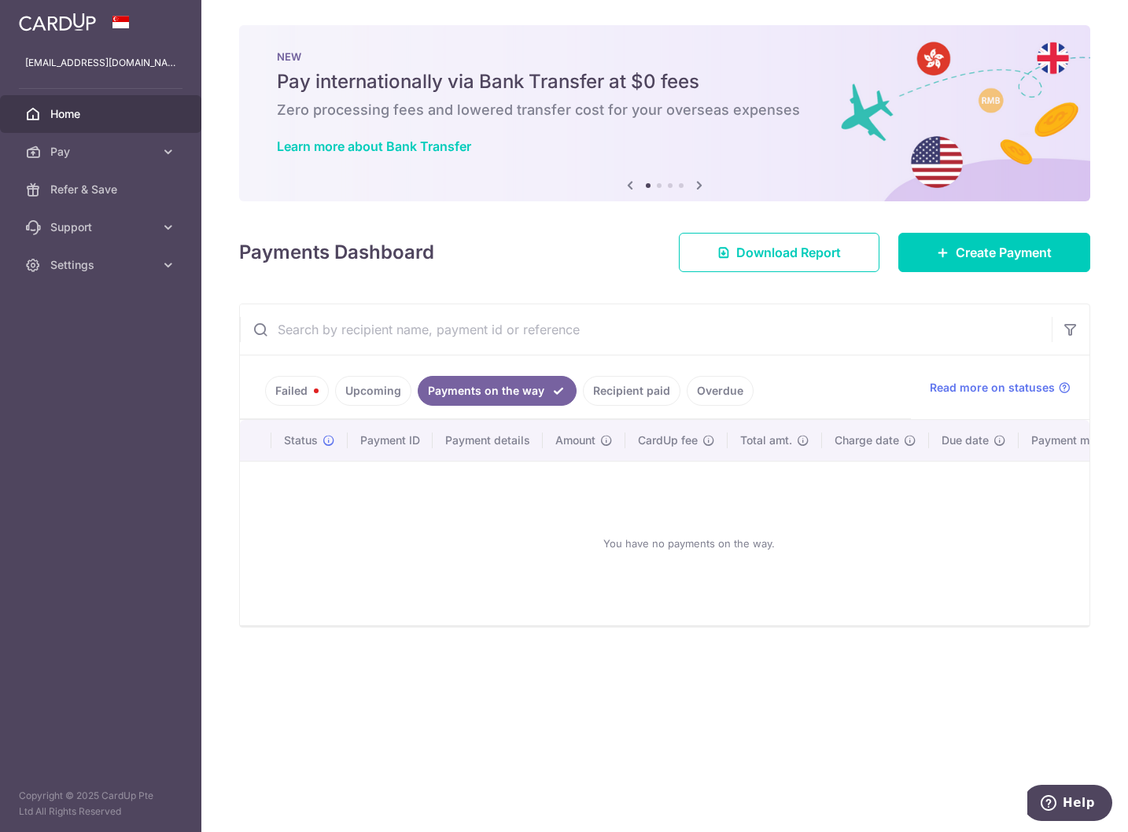
click at [407, 399] on link "Upcoming" at bounding box center [373, 391] width 76 height 30
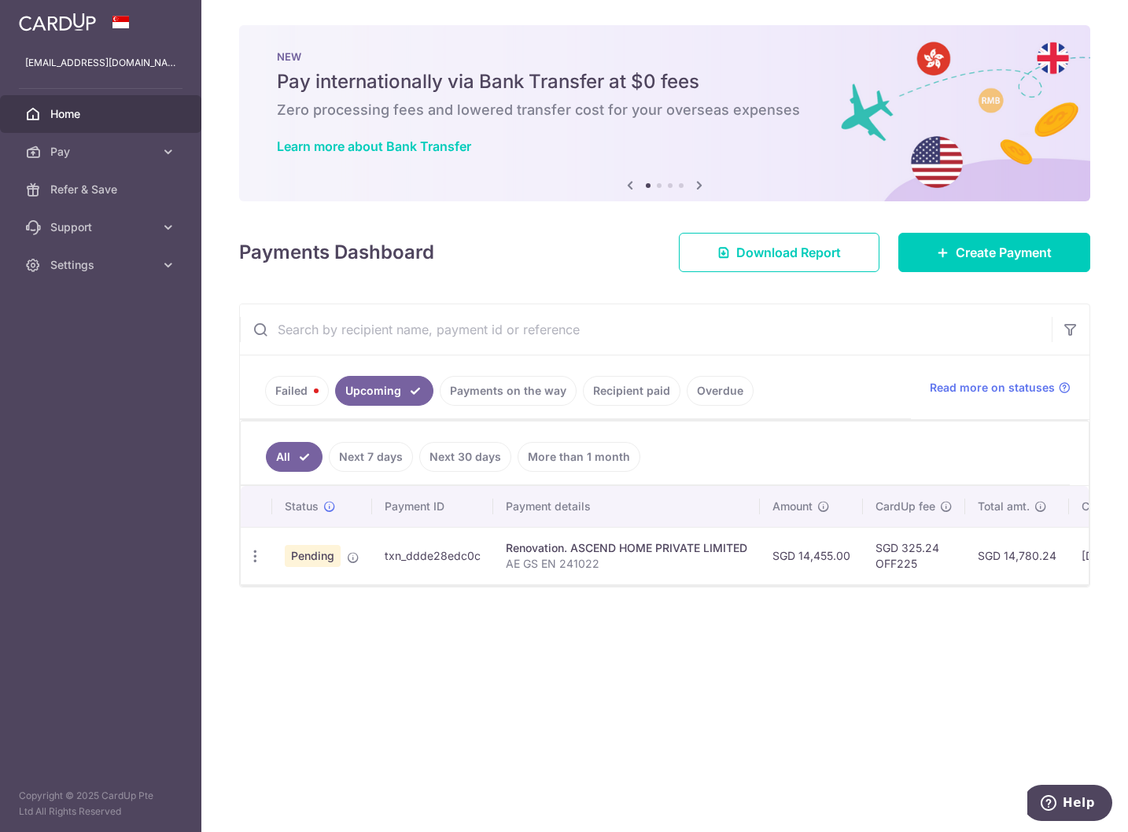
click at [319, 388] on link "Failed" at bounding box center [297, 391] width 64 height 30
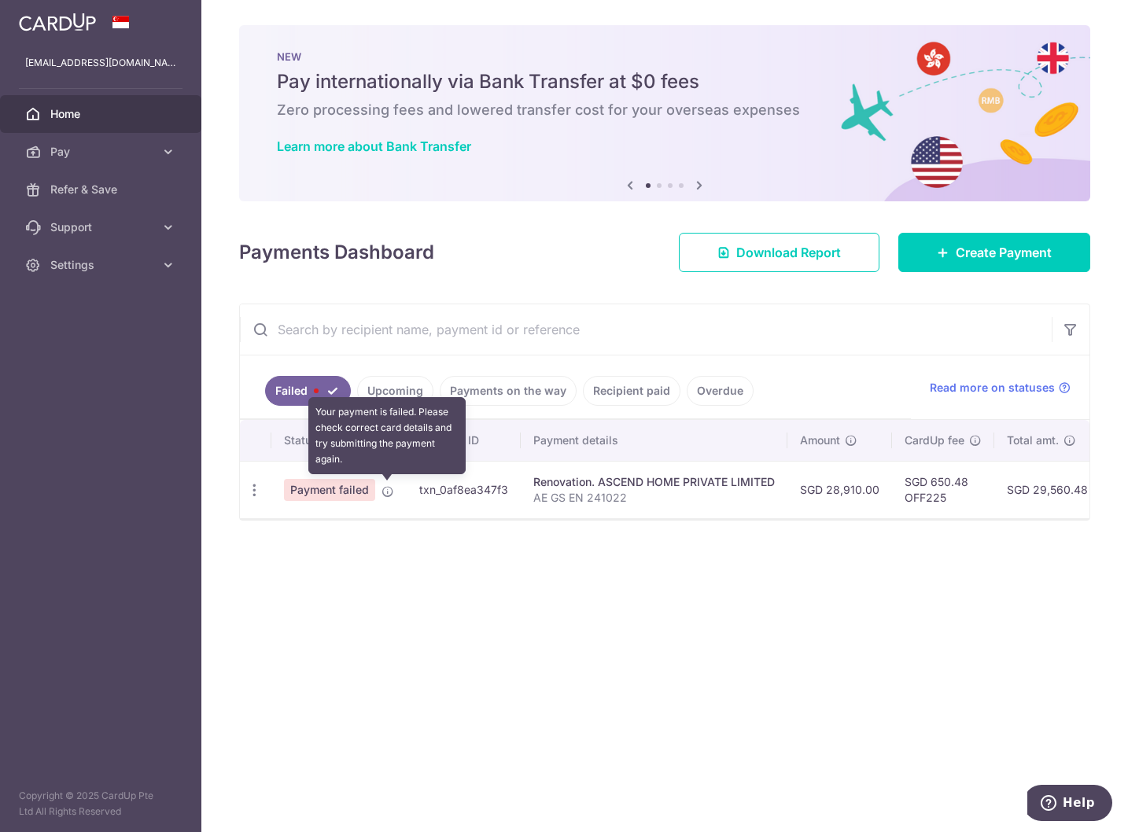
click at [392, 492] on icon at bounding box center [387, 491] width 13 height 13
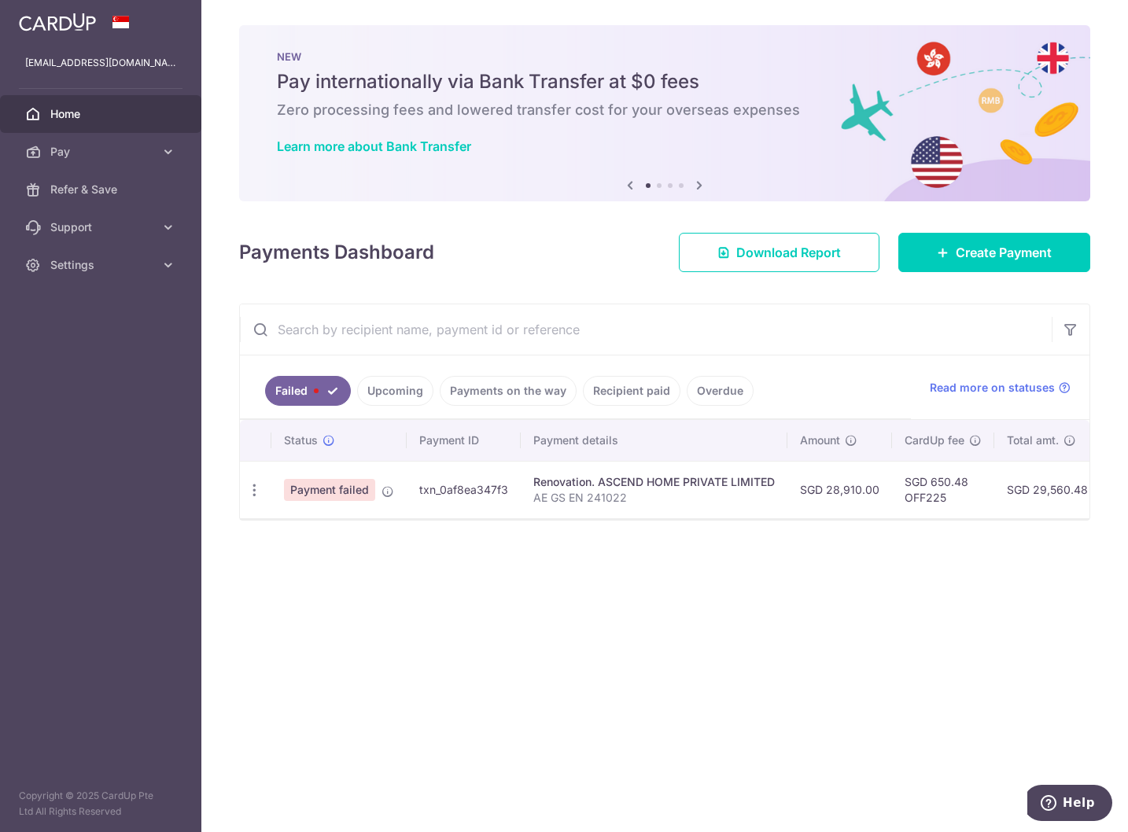
click at [384, 395] on link "Upcoming" at bounding box center [395, 391] width 76 height 30
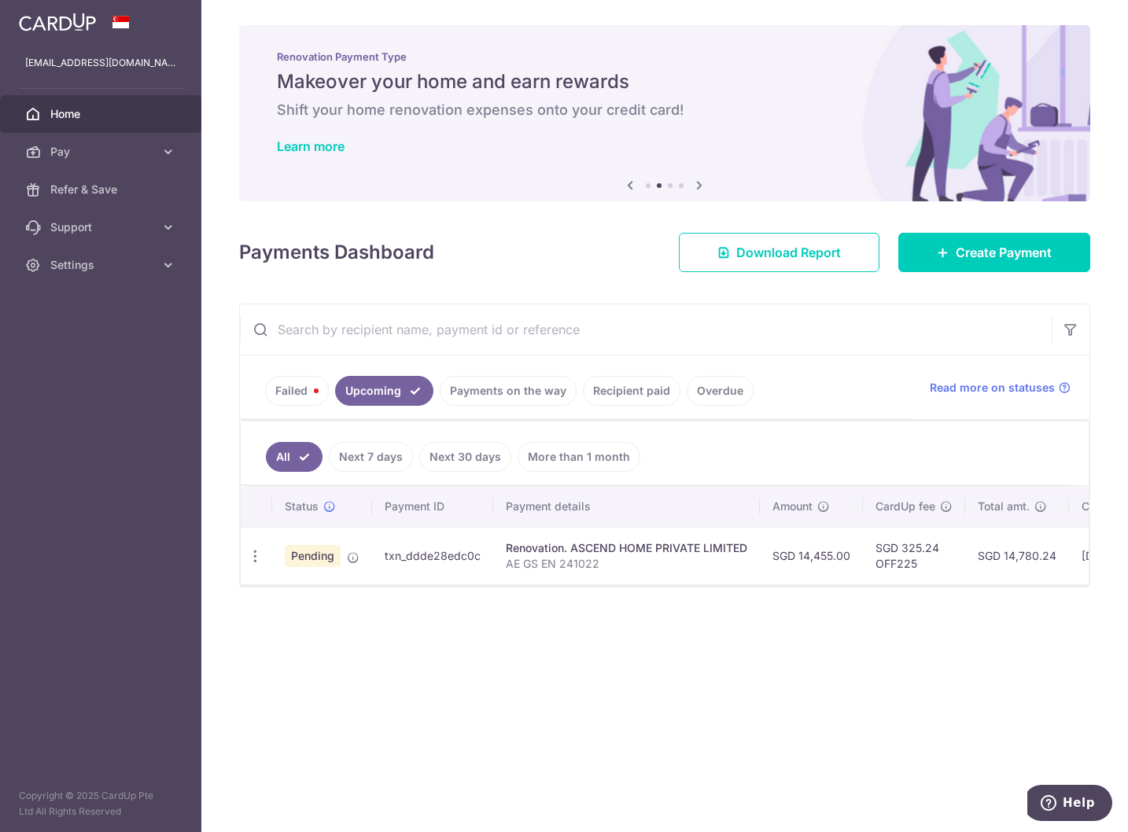
click at [299, 383] on link "Failed" at bounding box center [297, 391] width 64 height 30
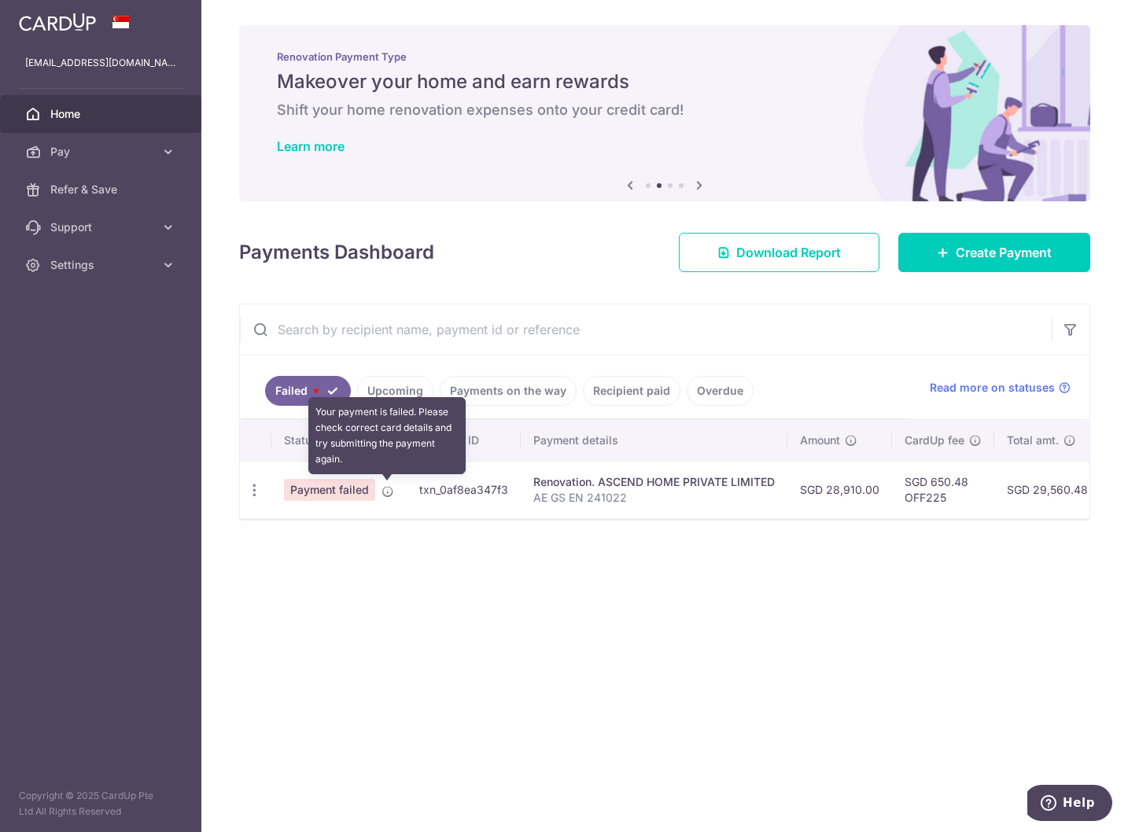
click at [385, 491] on icon at bounding box center [387, 491] width 13 height 13
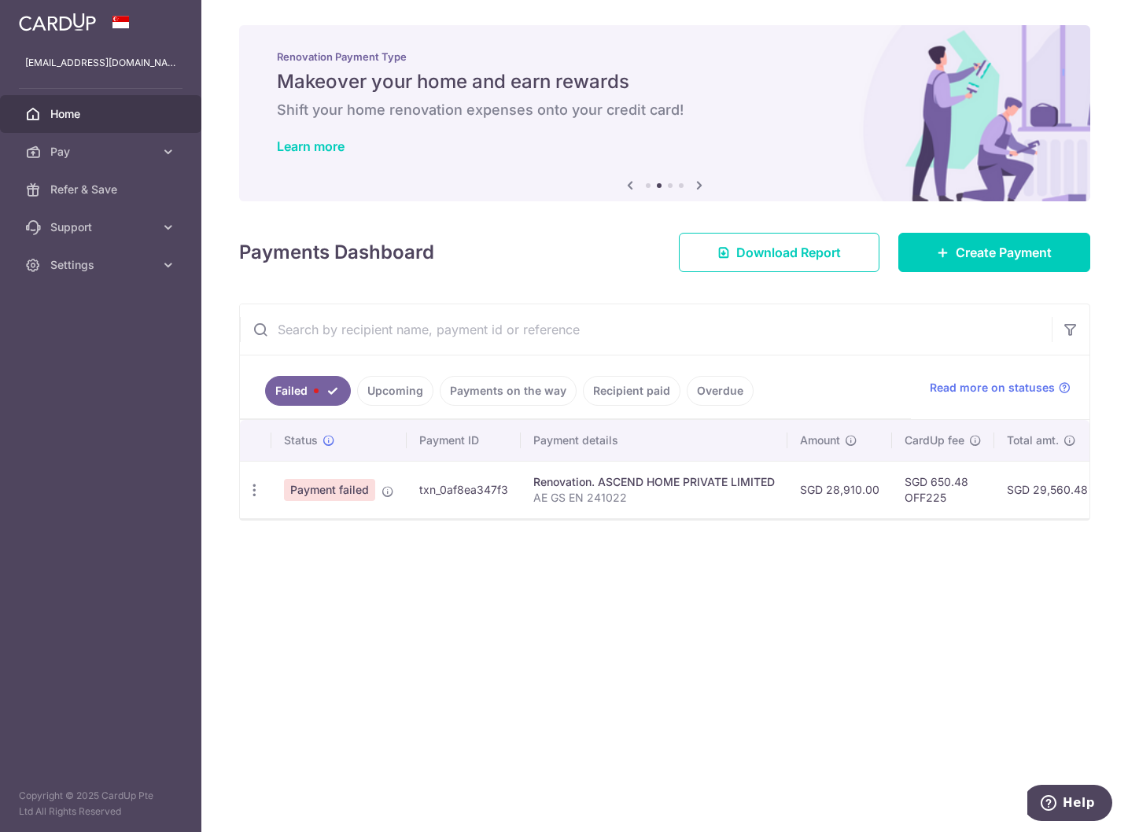
click at [393, 377] on link "Upcoming" at bounding box center [395, 391] width 76 height 30
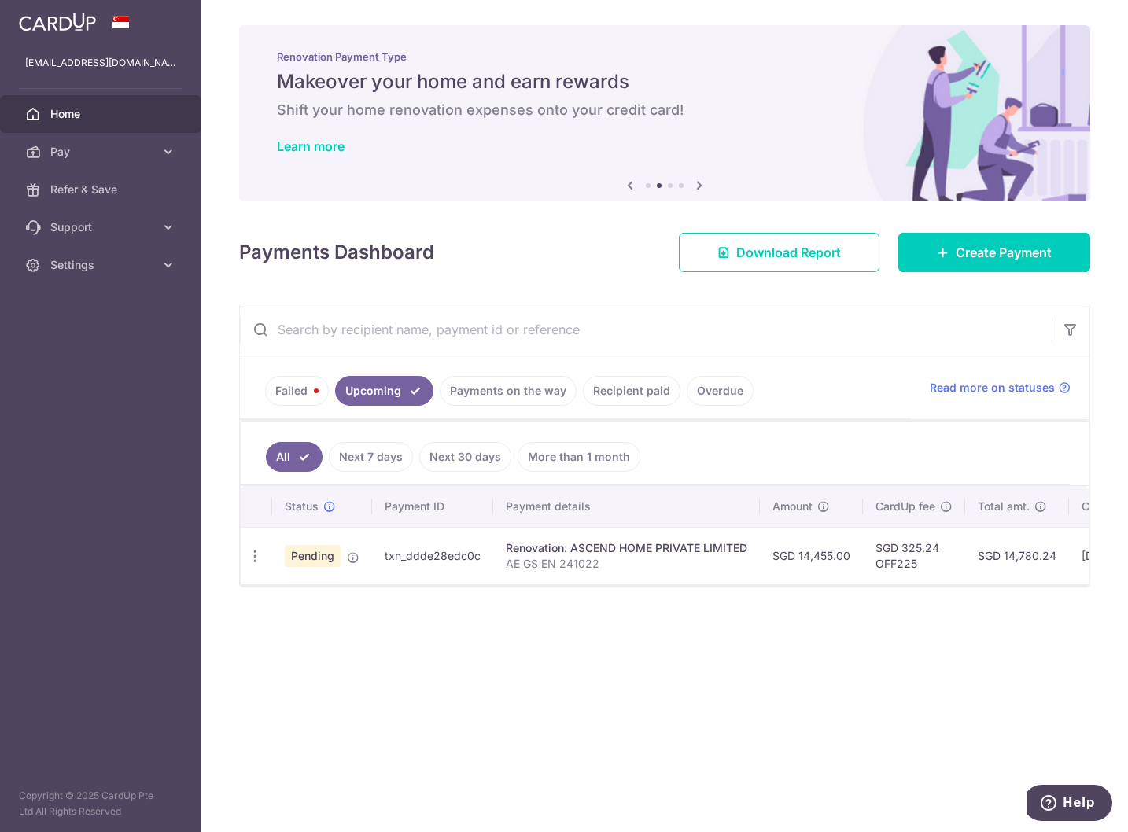
scroll to position [0, 144]
